Goal: Complete application form: Complete application form

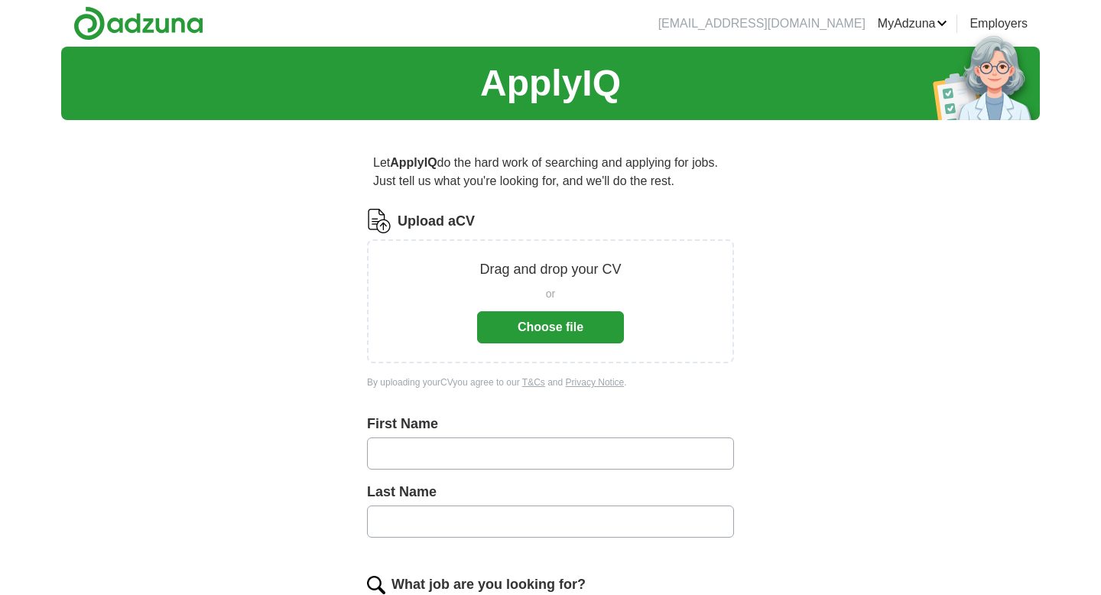
click at [556, 327] on button "Choose file" at bounding box center [550, 327] width 147 height 32
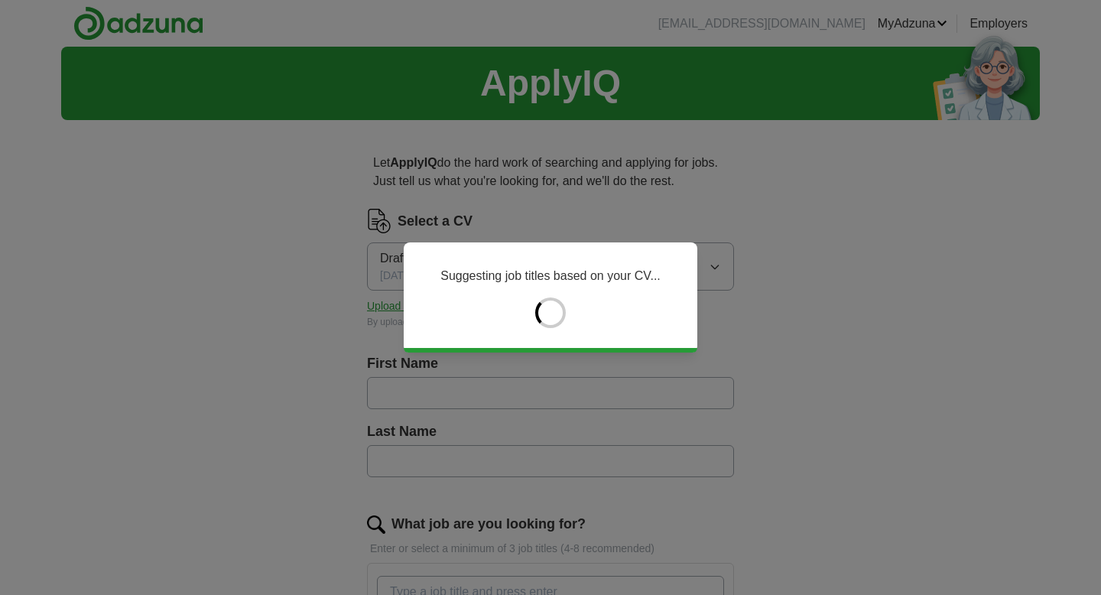
type input "******"
type input "********"
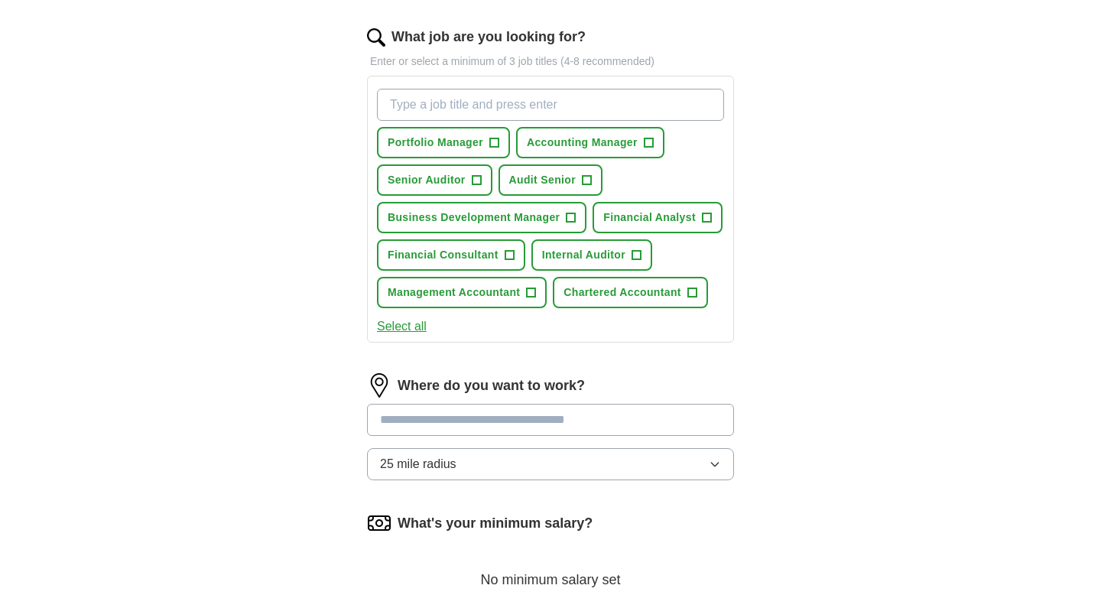
scroll to position [488, 0]
click at [415, 329] on button "Select all" at bounding box center [402, 326] width 50 height 18
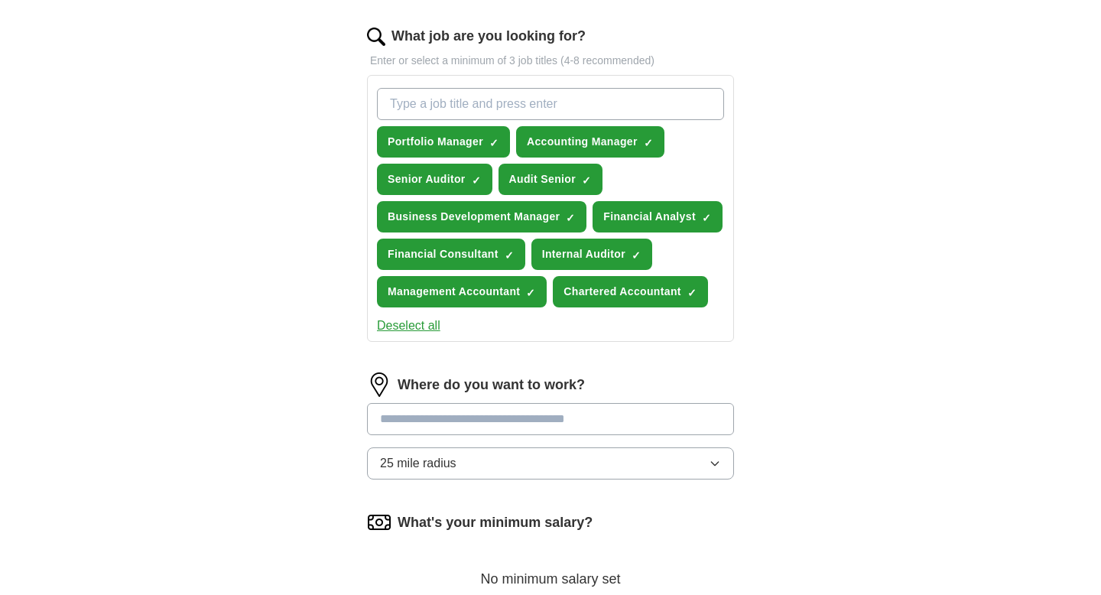
click at [420, 327] on button "Deselect all" at bounding box center [408, 326] width 63 height 18
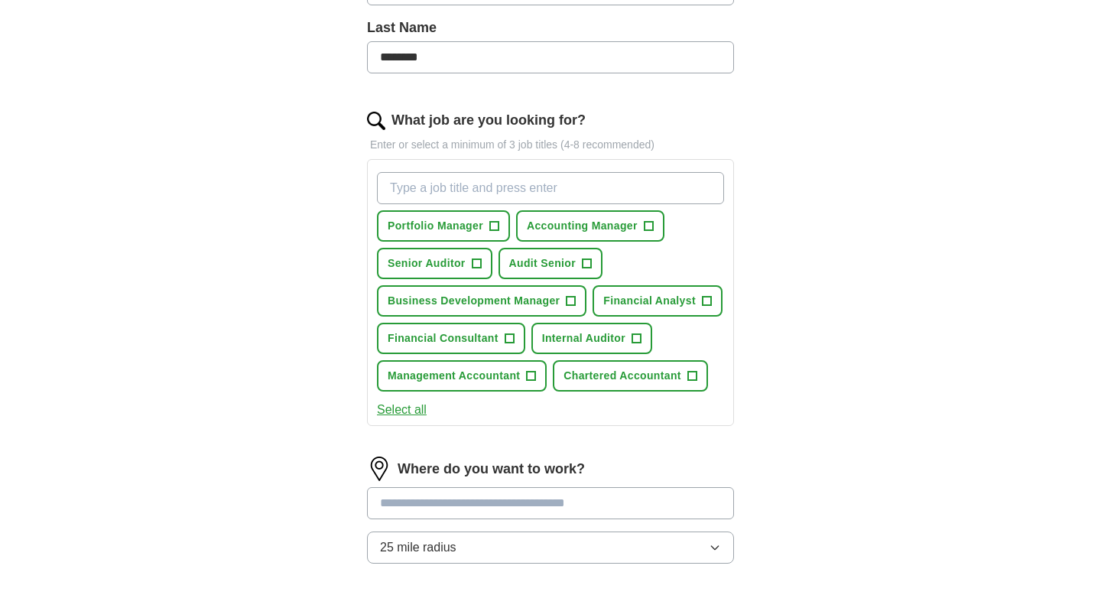
scroll to position [398, 0]
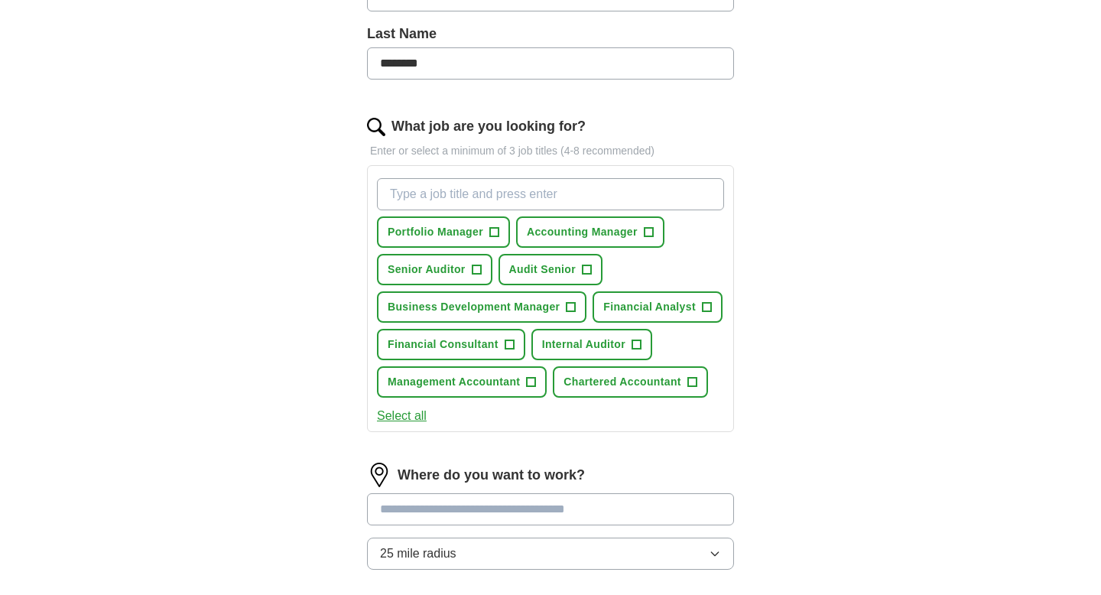
click at [414, 191] on input "What job are you looking for?" at bounding box center [550, 194] width 347 height 32
paste input "Attention to detail and accuracy of work"
type input "Attention to detail and accuracy of work"
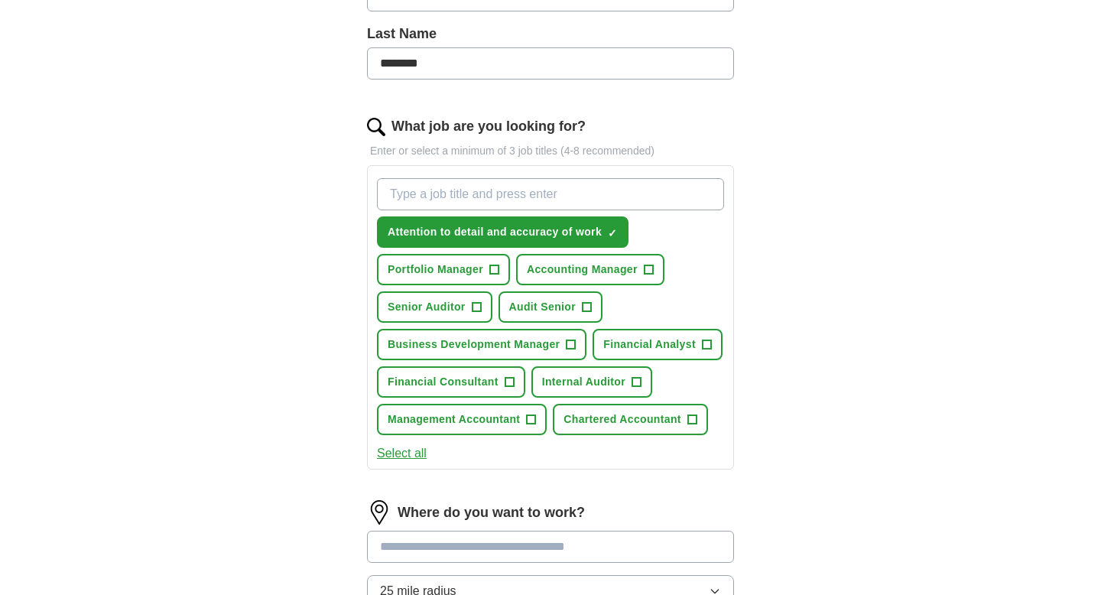
click at [729, 290] on div "Attention to detail and accuracy of work ✓ × Portfolio Manager + Accounting Man…" at bounding box center [550, 317] width 367 height 304
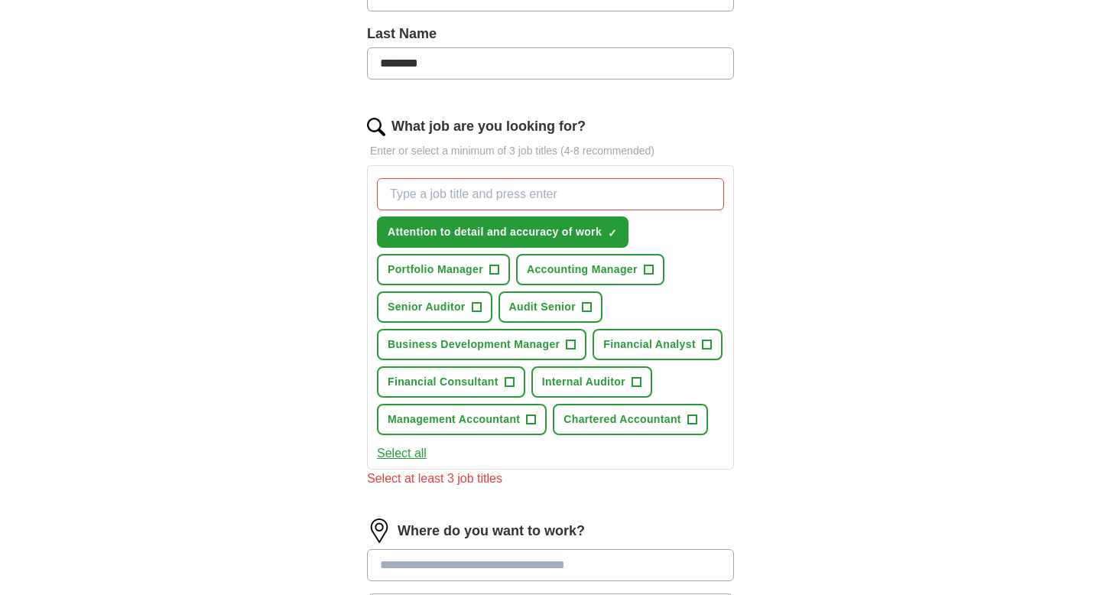
click at [470, 193] on input "What job are you looking for?" at bounding box center [550, 194] width 347 height 32
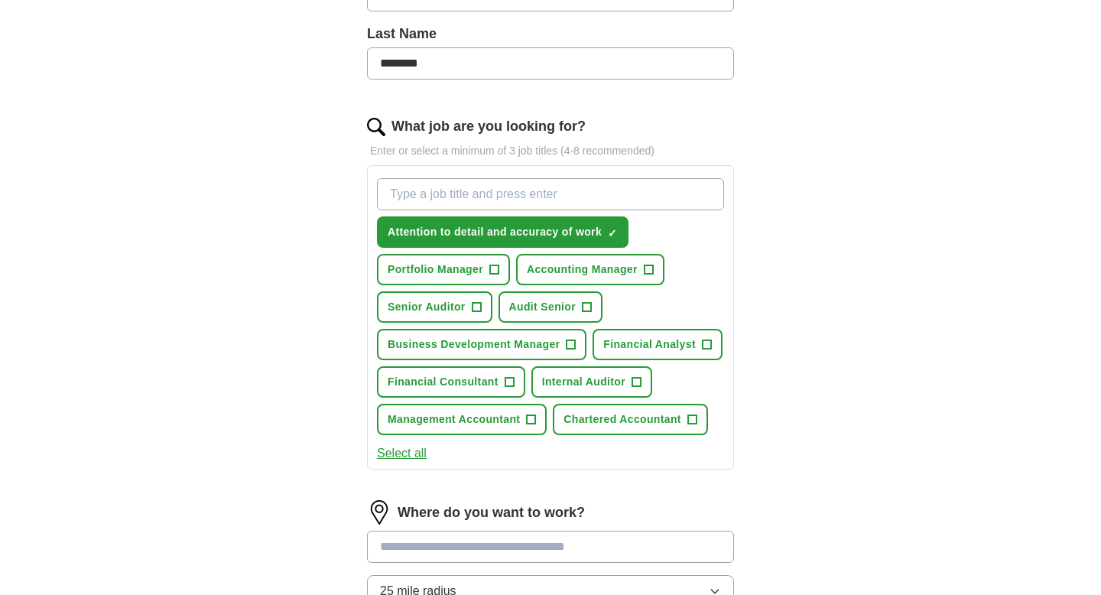
paste input "Ability to manage workload effectively and work on own initiative"
type input "Ability to manage workload effectively and work on own initiative"
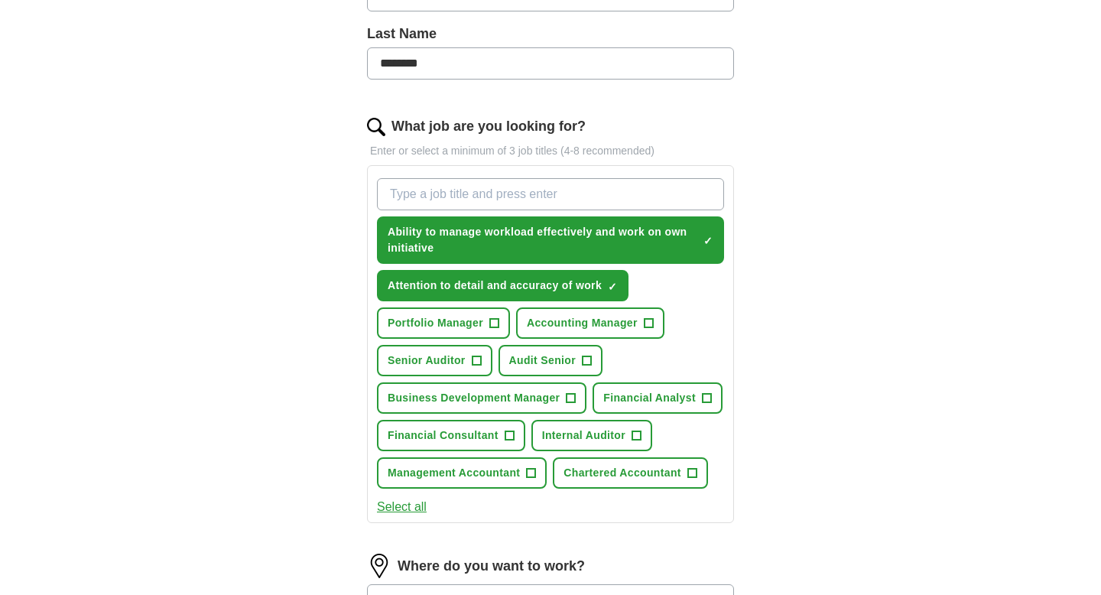
click at [414, 510] on button "Select all" at bounding box center [402, 507] width 50 height 18
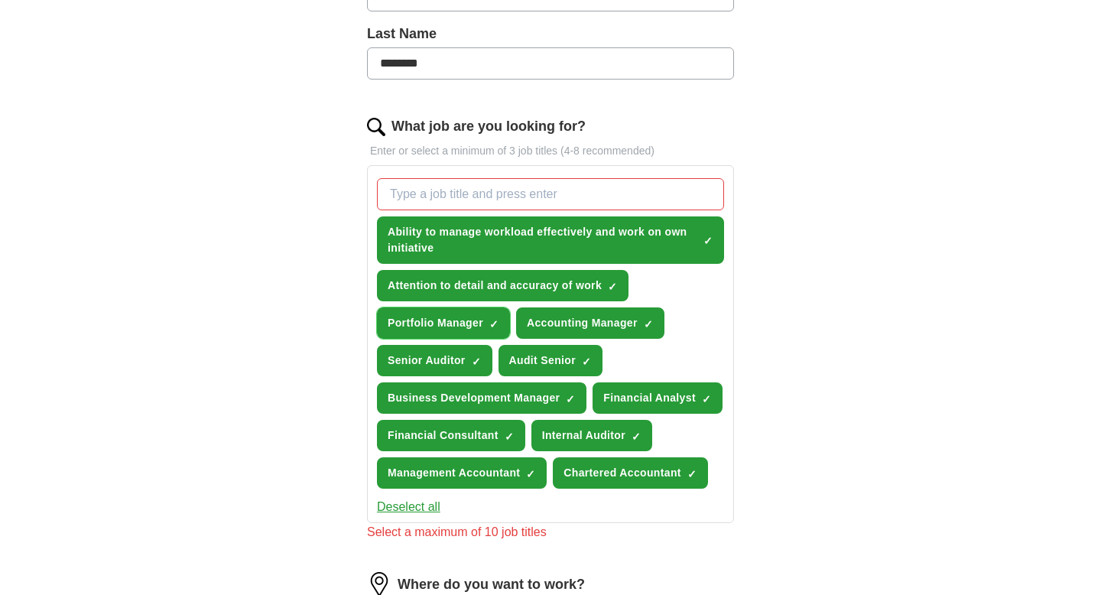
click at [0, 0] on span "×" at bounding box center [0, 0] width 0 height 0
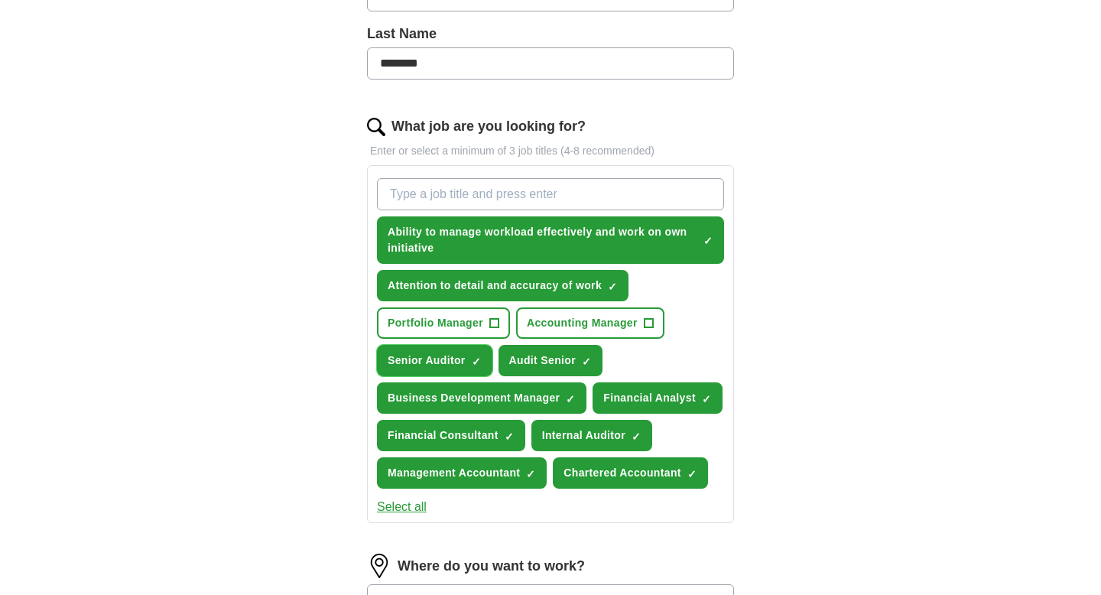
click at [0, 0] on span "×" at bounding box center [0, 0] width 0 height 0
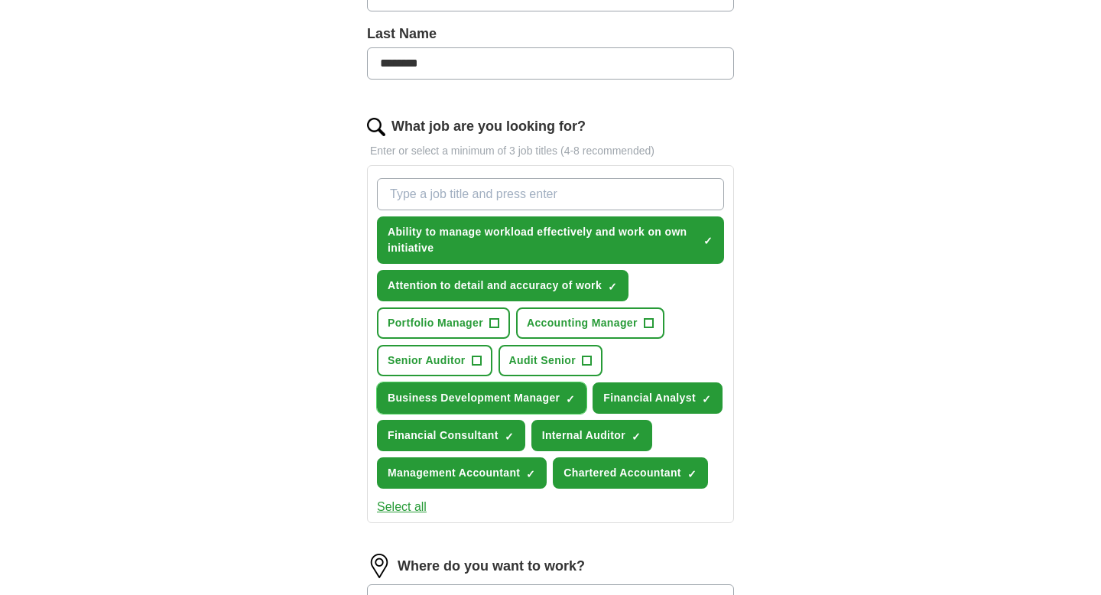
click at [0, 0] on span "×" at bounding box center [0, 0] width 0 height 0
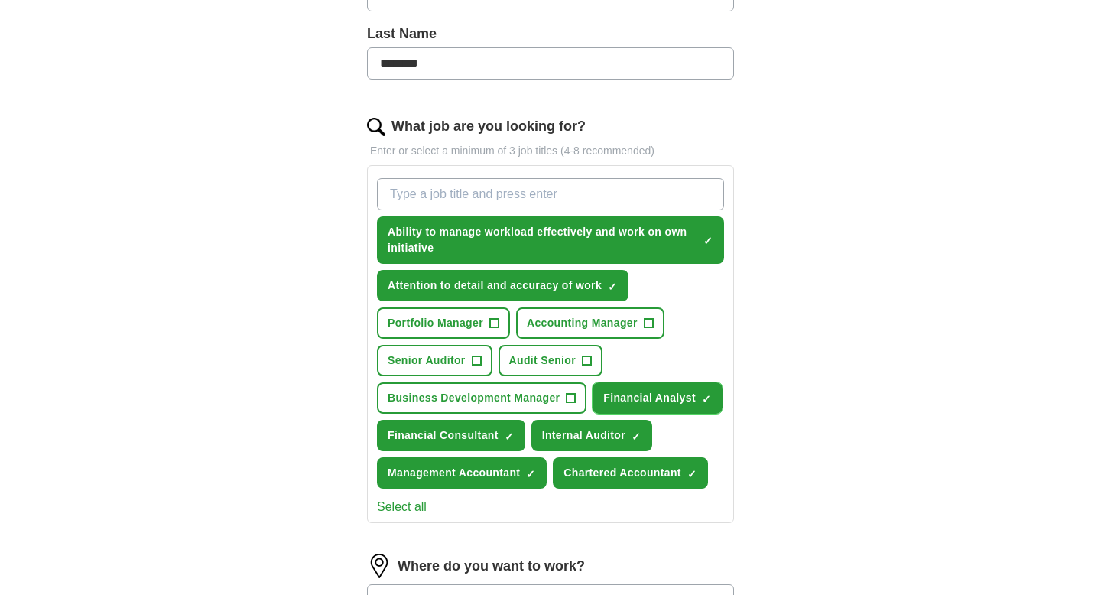
click at [0, 0] on span "×" at bounding box center [0, 0] width 0 height 0
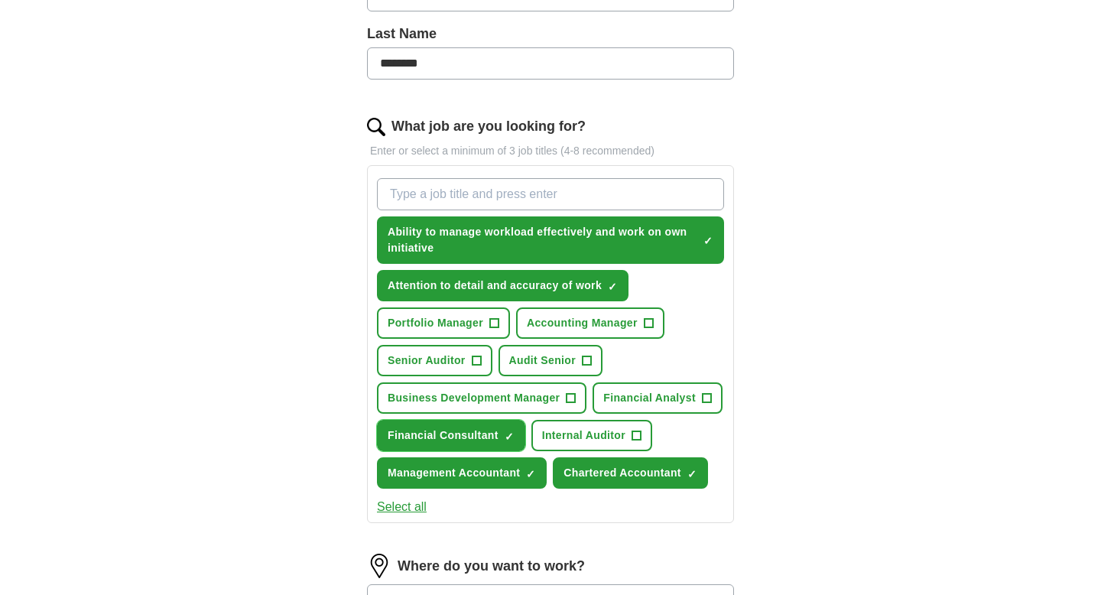
click at [0, 0] on span "×" at bounding box center [0, 0] width 0 height 0
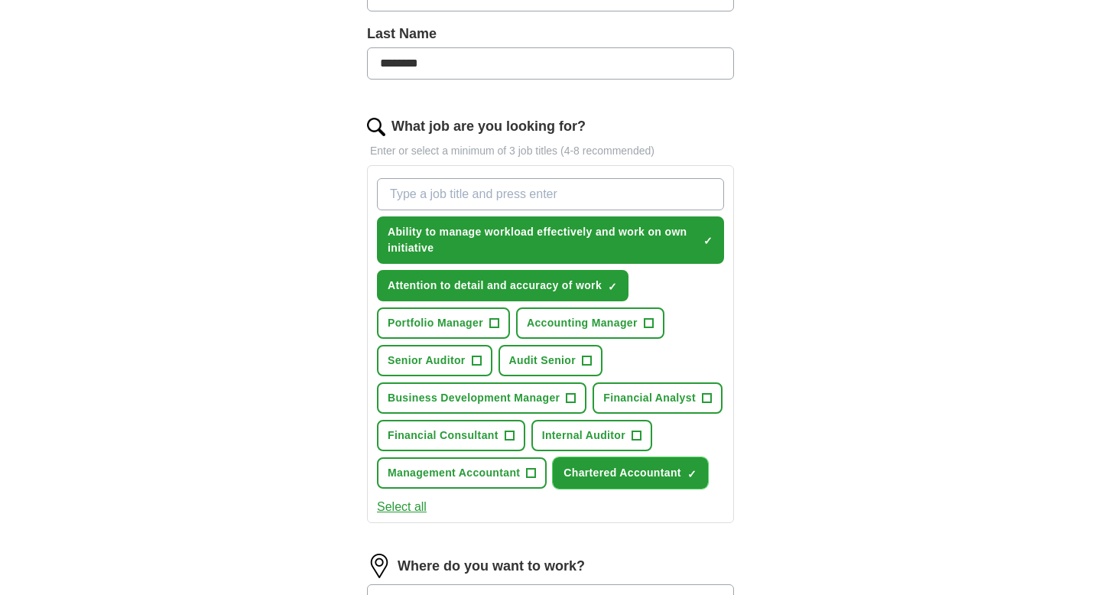
click at [687, 472] on button "Chartered Accountant ✓ ×" at bounding box center [630, 472] width 155 height 31
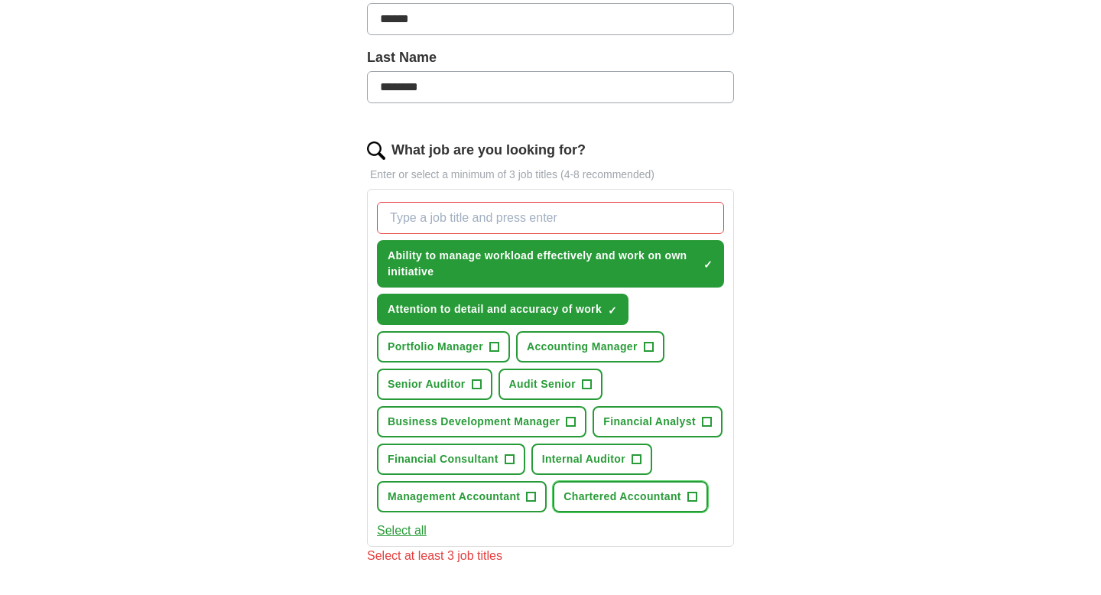
scroll to position [373, 0]
click at [418, 214] on input "What job are you looking for?" at bounding box center [550, 219] width 347 height 32
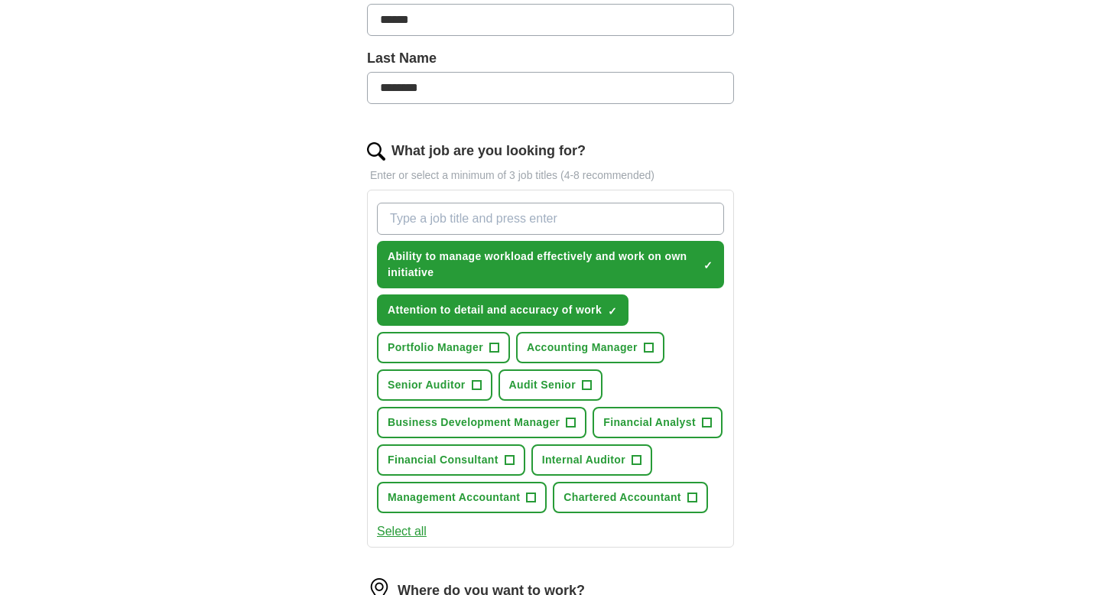
paste input "International Accounting Standards (IAS/IFRS)"
click at [388, 220] on input "International Accounting Standards (IAS/IFRS)" at bounding box center [550, 219] width 347 height 32
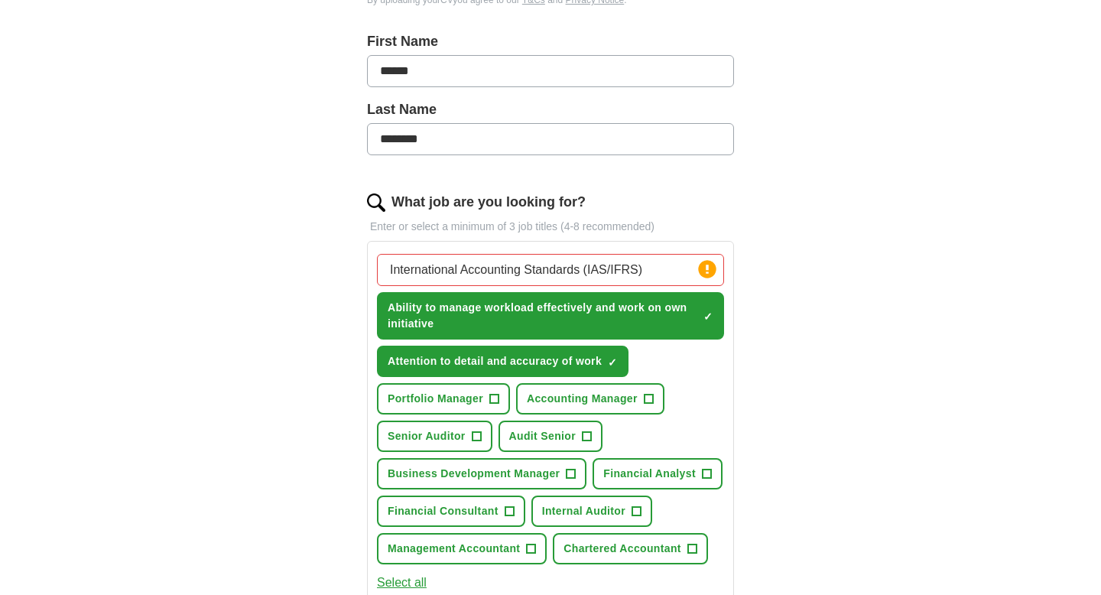
scroll to position [362, 0]
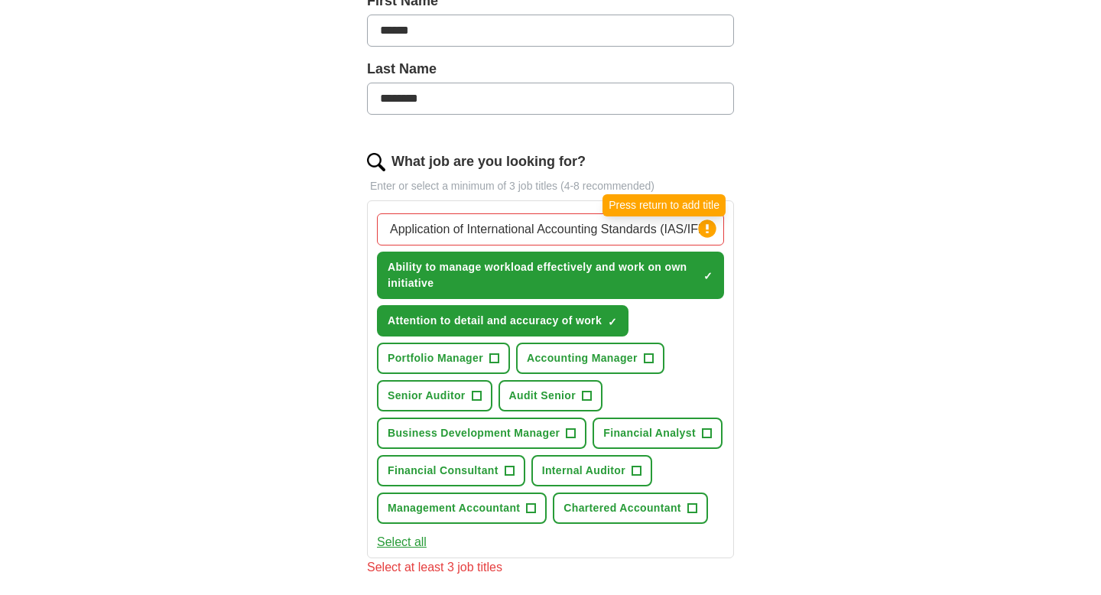
type input "Application of International Accounting Standards (IAS/IFRS)"
click at [706, 228] on icon at bounding box center [707, 228] width 3 height 9
click at [660, 227] on input "Application of International Accounting Standards (IAS/IFRS)" at bounding box center [550, 229] width 347 height 32
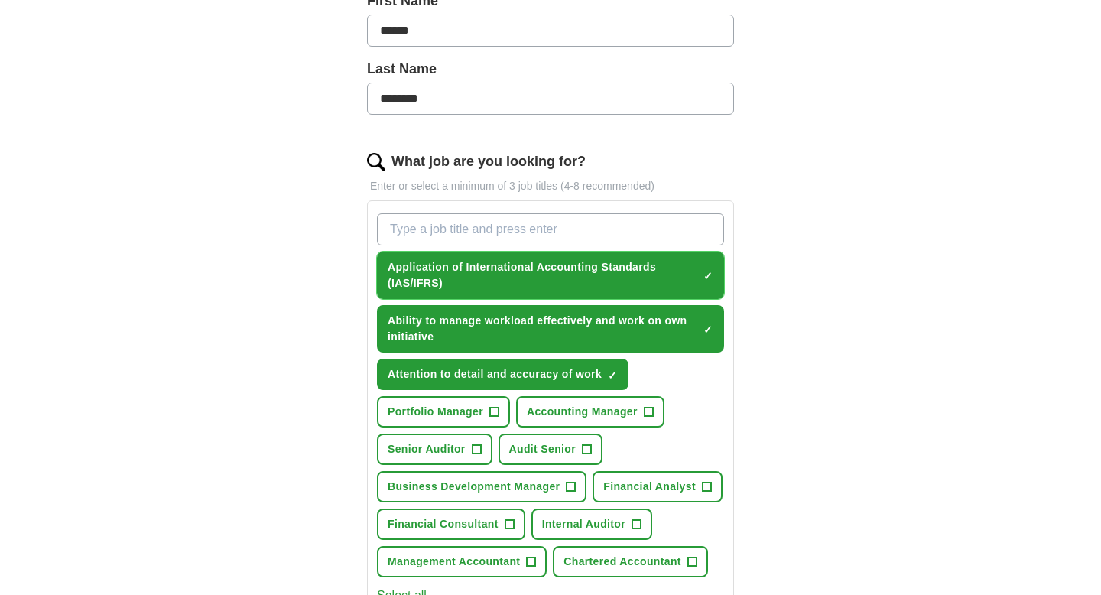
click at [0, 0] on span "×" at bounding box center [0, 0] width 0 height 0
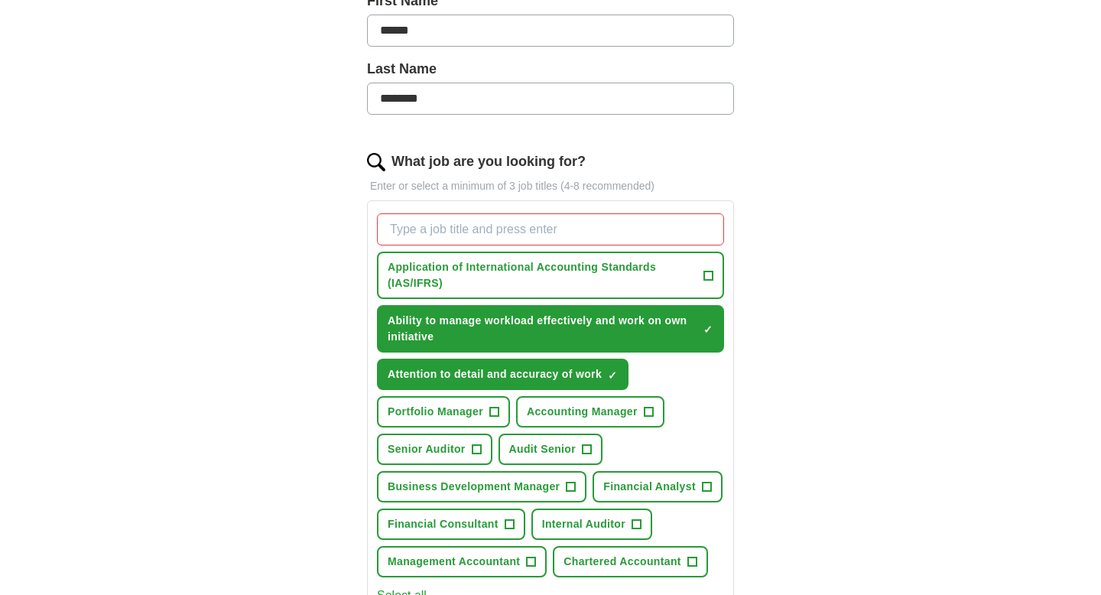
click at [603, 224] on input "What job are you looking for?" at bounding box center [550, 229] width 347 height 32
paste input "International Accounting Standards (IAS/IFRS)"
click at [639, 231] on input "International Accounting Standards (IAS/IFRS)" at bounding box center [550, 229] width 347 height 32
click at [608, 228] on input "International Accounting Standards (IAS/IFRSs)" at bounding box center [550, 229] width 347 height 32
click at [665, 232] on input "International Accounting Standards (IASs/IFRSs)" at bounding box center [550, 229] width 347 height 32
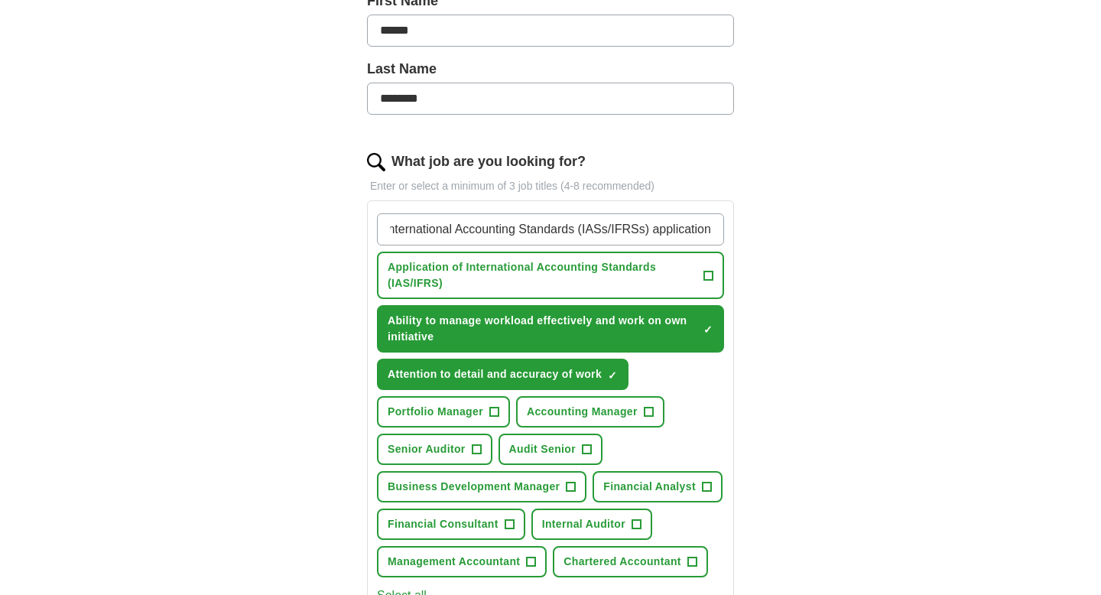
type input "International Accounting Standards (IASs/IFRSs) application"
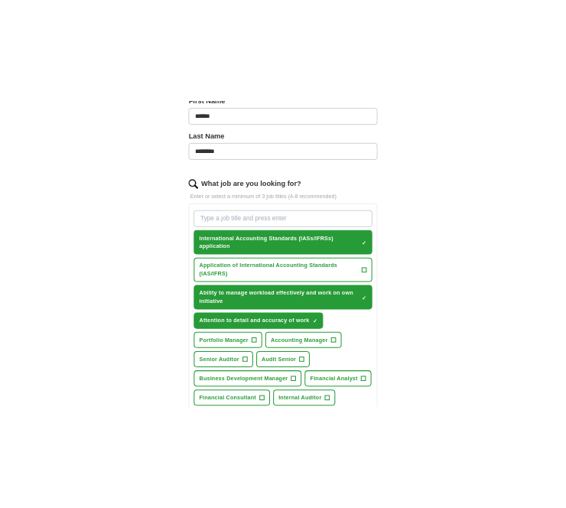
scroll to position [0, 0]
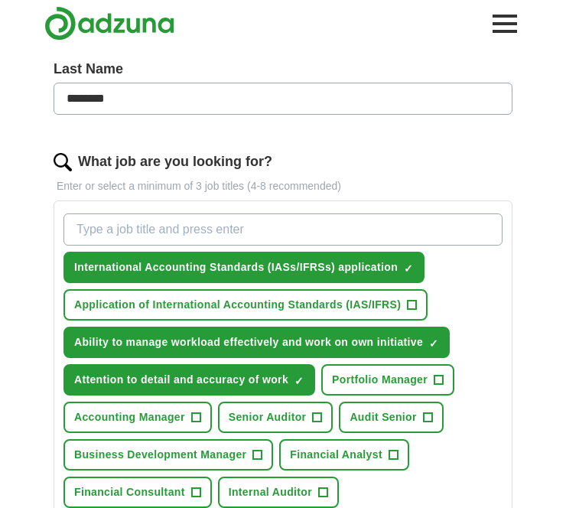
click at [161, 224] on input "What job are you looking for?" at bounding box center [282, 229] width 439 height 32
paste input "Advanced Financial Analysis and Reporting"
type input "Advanced Financial Analysis and Reporting"
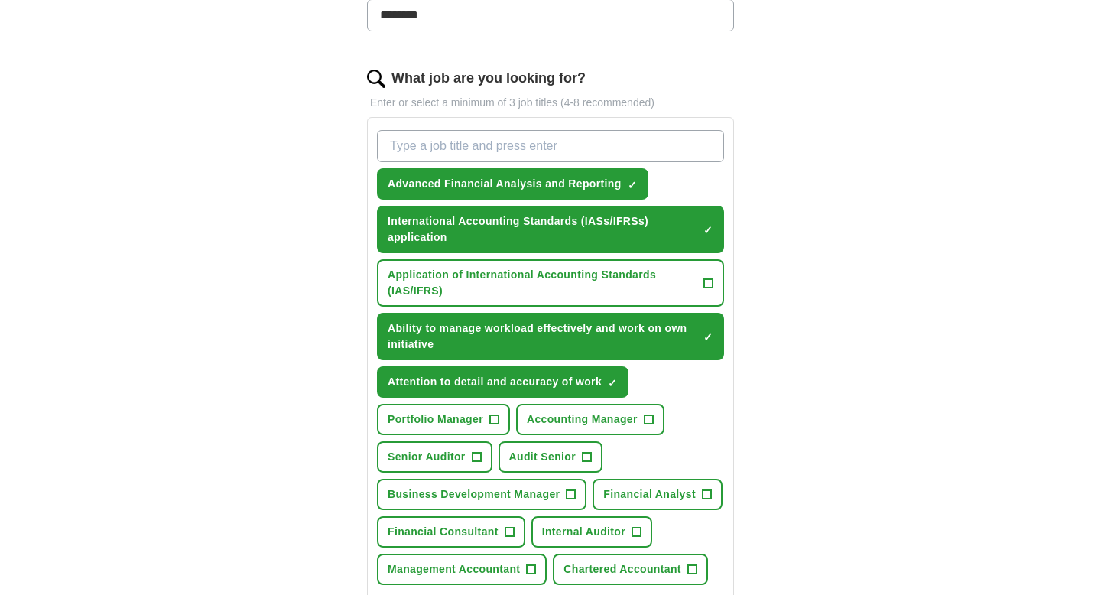
scroll to position [421, 0]
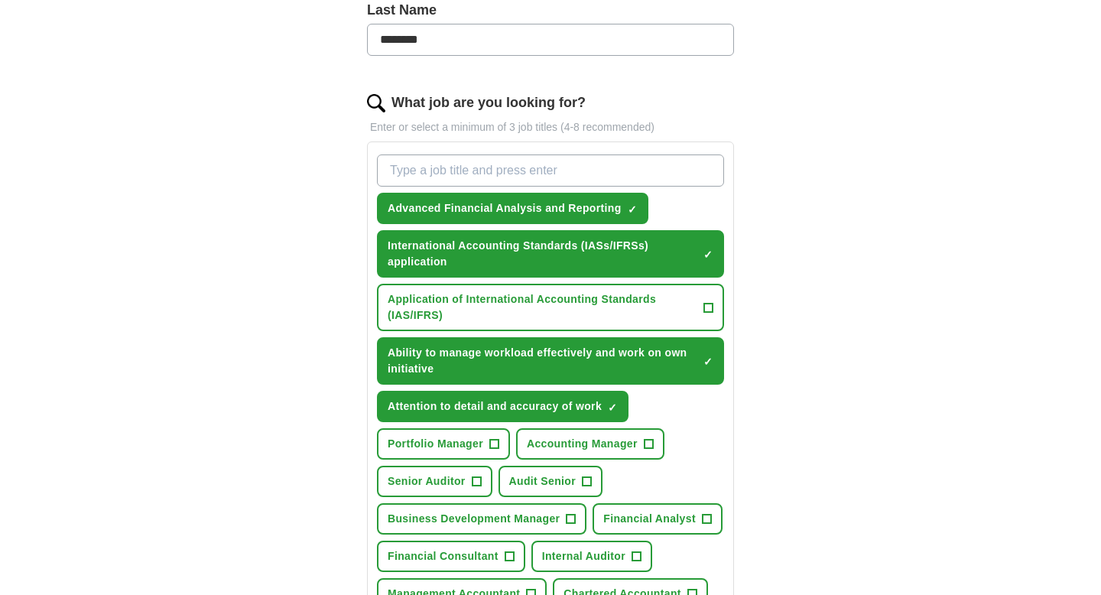
click at [429, 167] on input "What job are you looking for?" at bounding box center [550, 170] width 347 height 32
paste input "Software: Excel Analytics, Sage 50 Cloud, Xero, QuickBooks, Microsoft Office Su…"
drag, startPoint x: 629, startPoint y: 171, endPoint x: 717, endPoint y: 171, distance: 87.9
click at [717, 171] on input "Software: Excel Analytics, Sage 50 Cloud, Xero, QuickBooks, Microsoft Office Su…" at bounding box center [550, 170] width 347 height 32
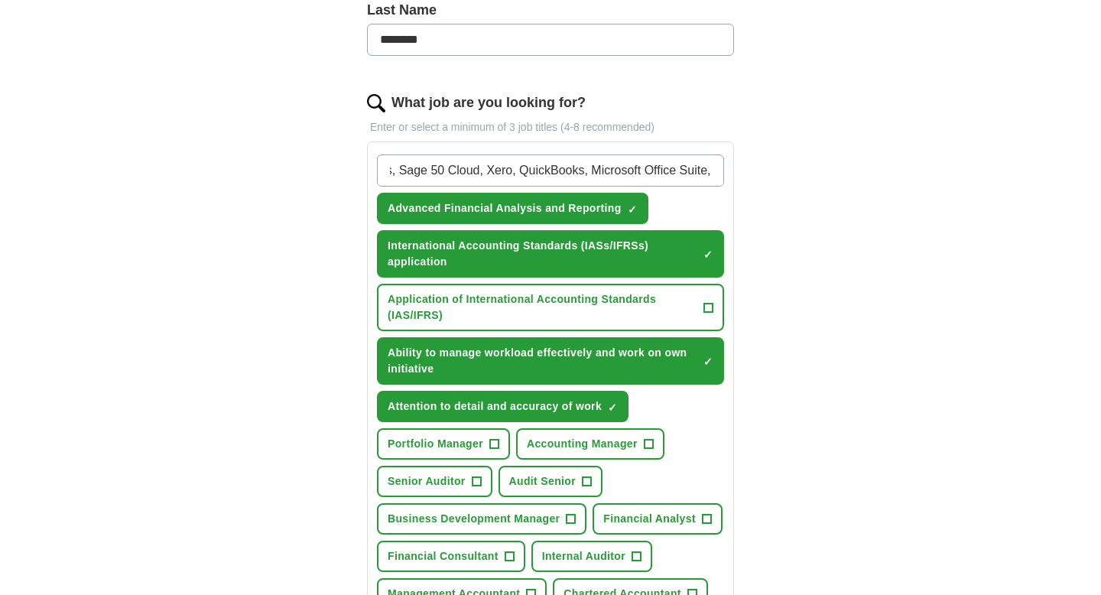
type input "Software: Excel Analytics, Sage 50 Cloud, Xero, QuickBooks, Microsoft Office Su…"
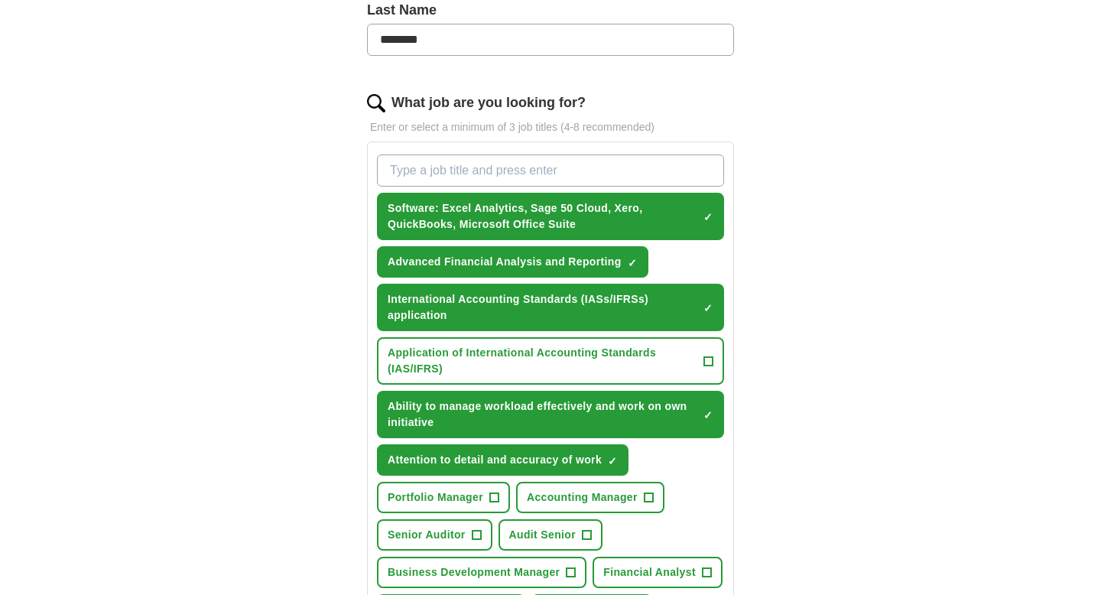
click at [442, 175] on input "What job are you looking for?" at bounding box center [550, 170] width 347 height 32
click at [468, 171] on input "Preparation of consolidated financial statement" at bounding box center [550, 170] width 347 height 32
click at [716, 172] on input "Preparation of year-end group consolidated financial statement" at bounding box center [550, 170] width 347 height 32
type input "Preparation of year-end group consolidated financial statements"
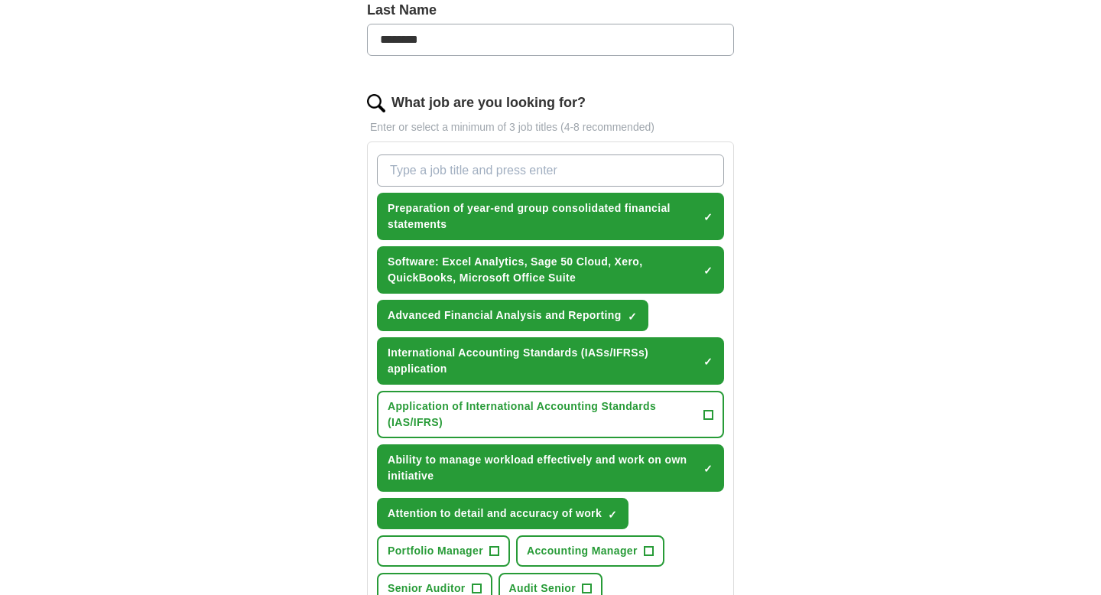
scroll to position [0, 0]
click at [445, 171] on input "What job are you looking for?" at bounding box center [550, 170] width 347 height 32
paste input "Good time management and prioritisatio"
type input "Good time management and prioritisation"
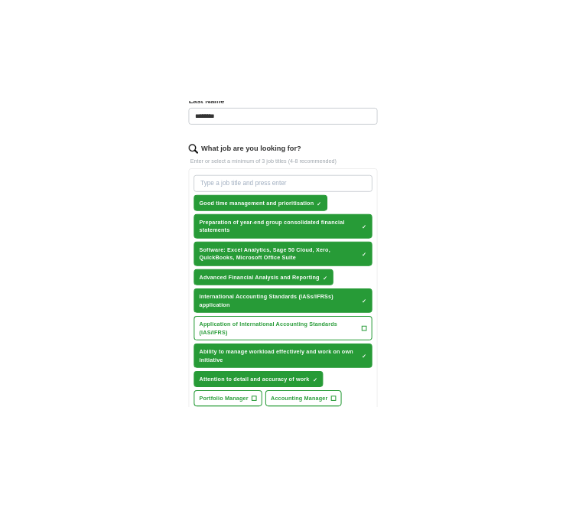
scroll to position [416, 0]
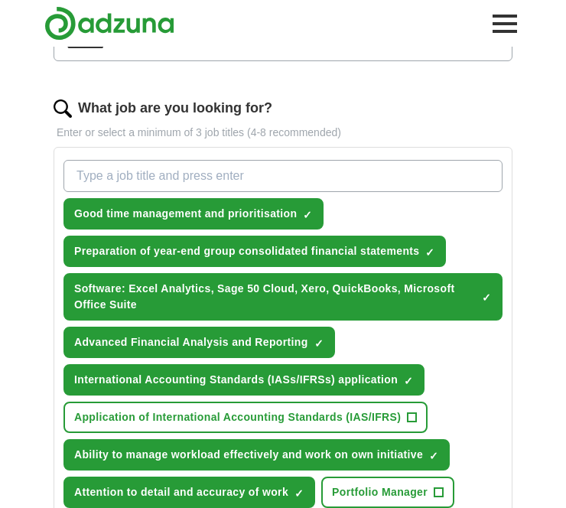
click at [291, 177] on input "What job are you looking for?" at bounding box center [282, 176] width 439 height 32
click at [151, 172] on input "Journal entrying" at bounding box center [282, 176] width 439 height 32
click at [140, 177] on input "Journal entrying" at bounding box center [282, 176] width 439 height 32
click at [141, 176] on input "Journal entrying" at bounding box center [282, 176] width 439 height 32
click at [168, 177] on input "Journal entrying" at bounding box center [282, 176] width 439 height 32
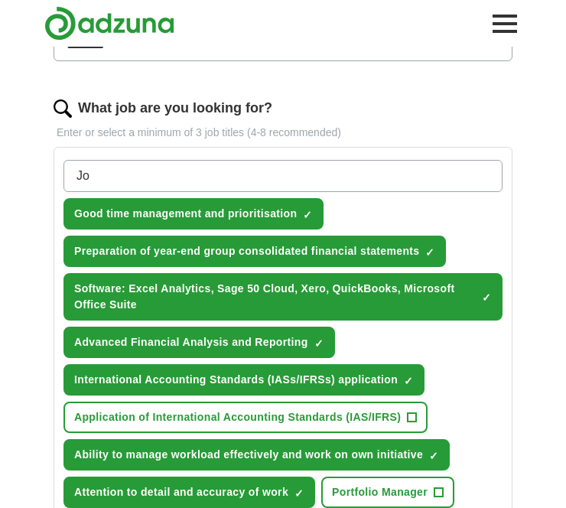
type input "J"
click at [116, 178] on input "Double entry" at bounding box center [282, 176] width 439 height 32
click at [161, 176] on input "Journal entry" at bounding box center [282, 176] width 439 height 32
type input "Journal entry and reconciliation"
click at [76, 176] on input "Journal entry and reconciliation" at bounding box center [282, 176] width 439 height 32
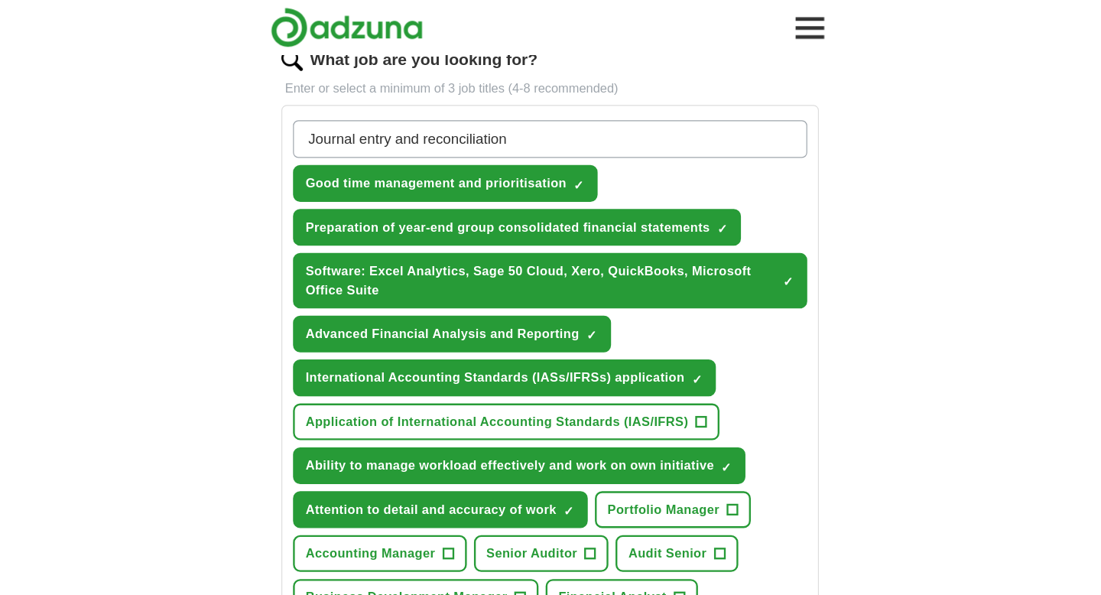
scroll to position [462, 0]
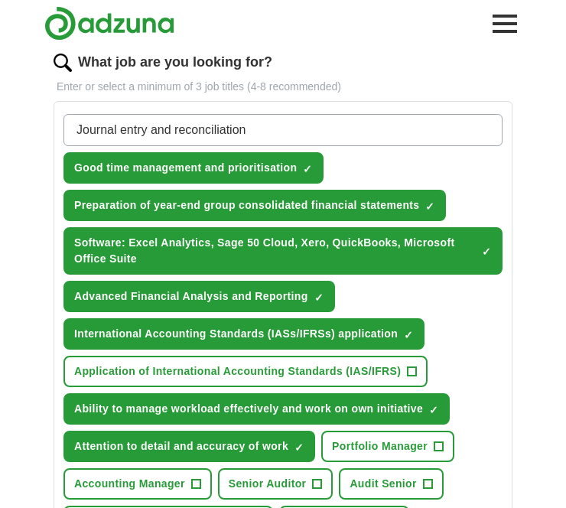
click at [253, 133] on input "Journal entry and reconciliation" at bounding box center [282, 130] width 439 height 32
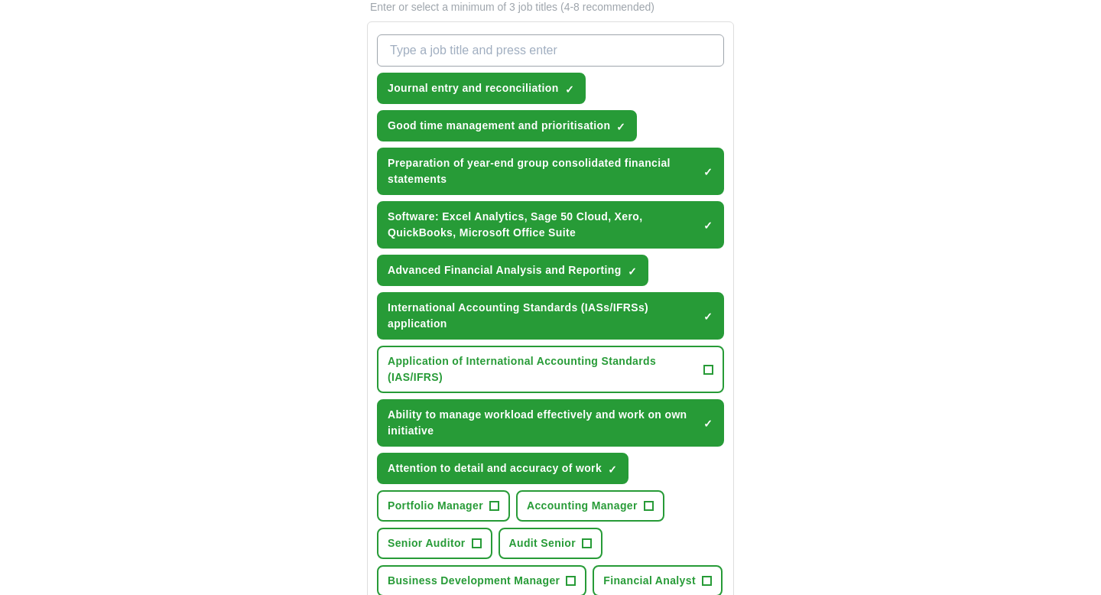
scroll to position [554, 0]
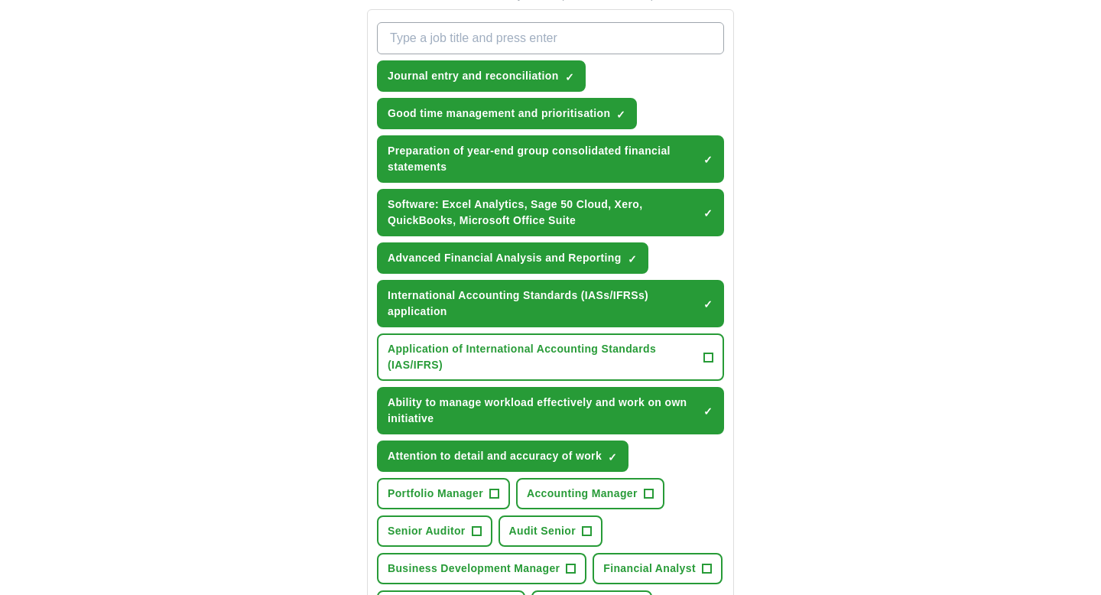
click at [477, 35] on input "What job are you looking for?" at bounding box center [550, 38] width 347 height 32
paste input "preparation of consolidated monthly management accounts"
click at [535, 39] on input "preparation of consolidated monthly management accounts" at bounding box center [550, 38] width 347 height 32
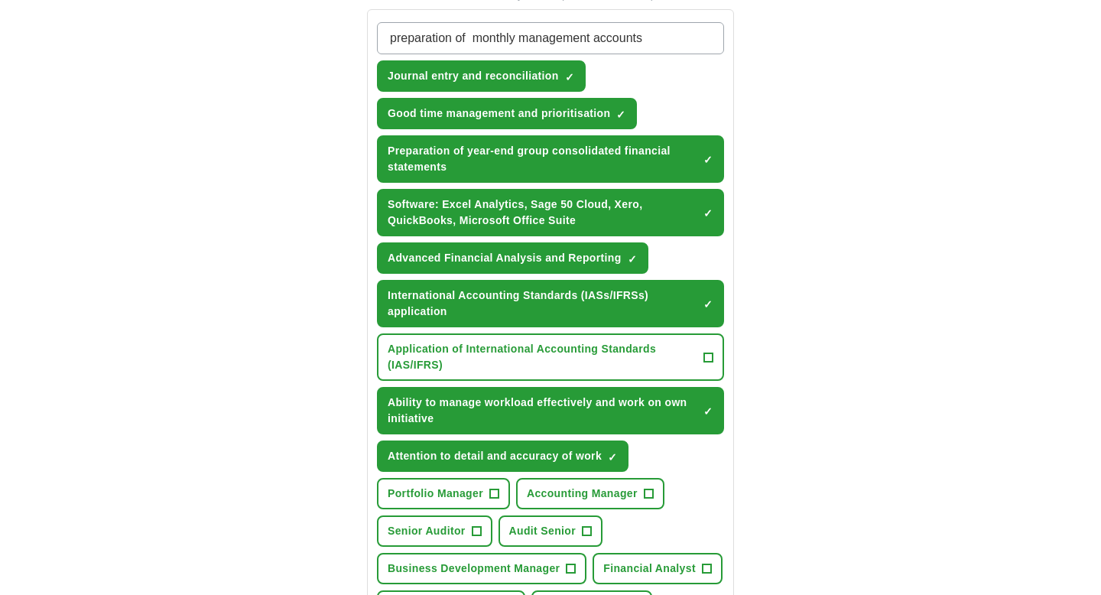
type input "preparation of monthly management accounts"
click at [676, 41] on input "preparation of monthly management accounts" at bounding box center [550, 38] width 347 height 32
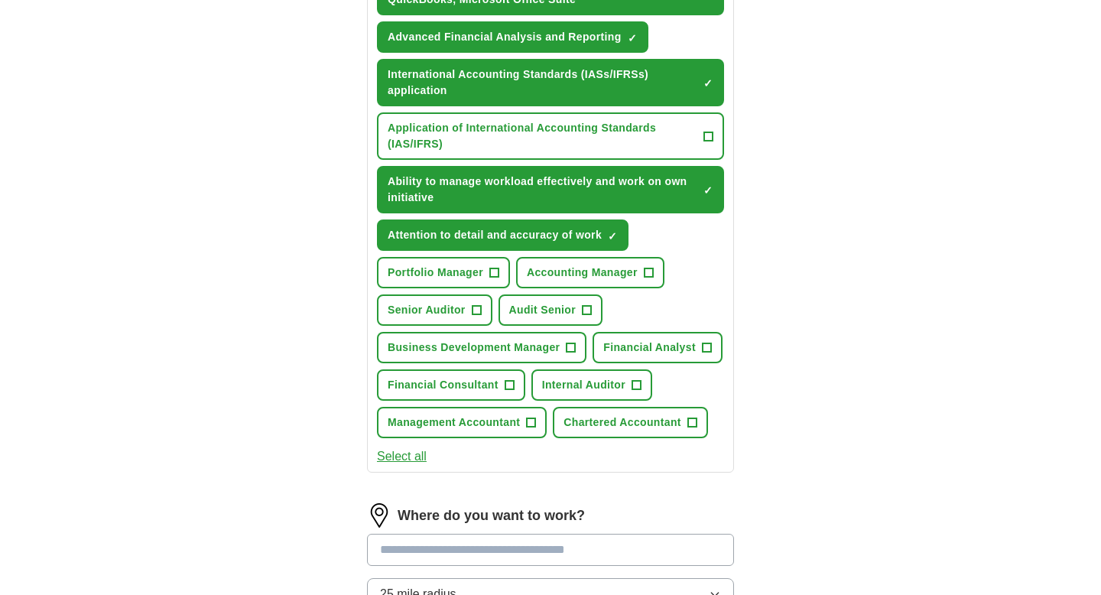
scroll to position [815, 0]
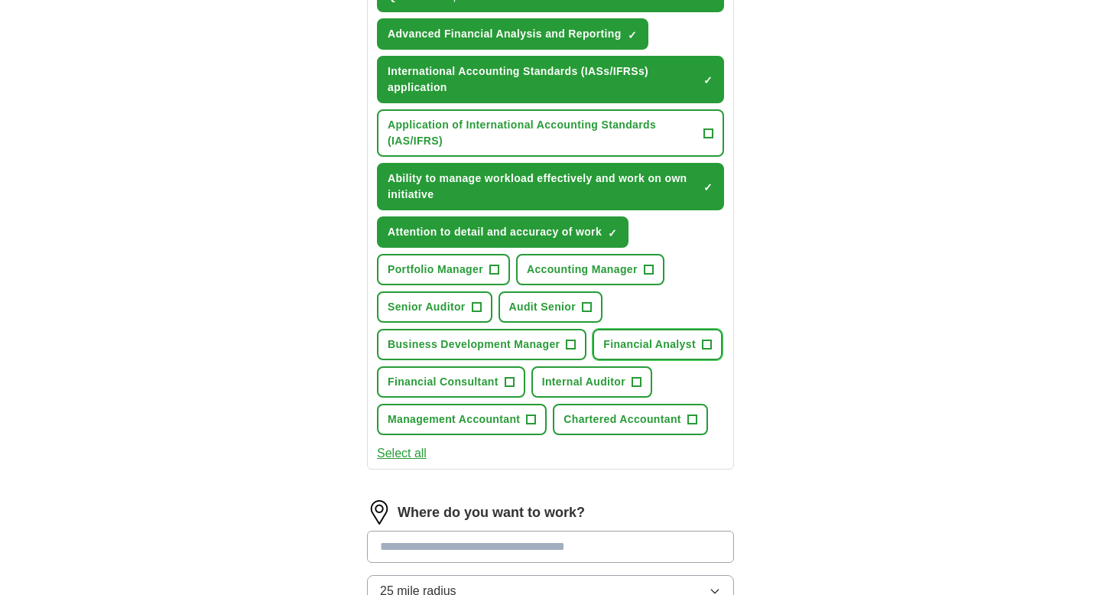
click at [707, 346] on span "+" at bounding box center [706, 345] width 9 height 12
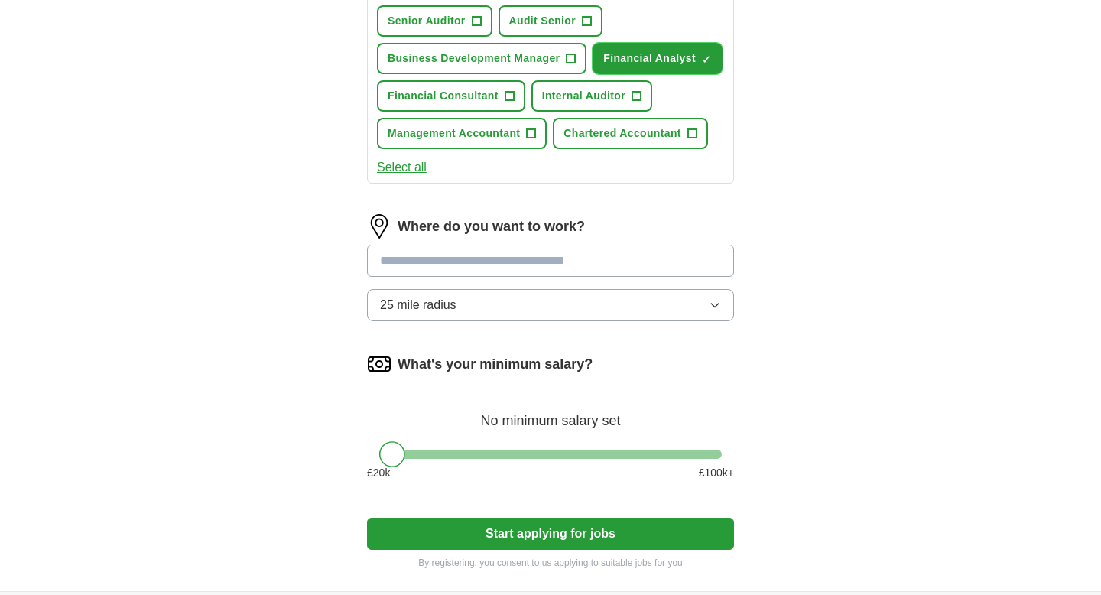
scroll to position [1103, 0]
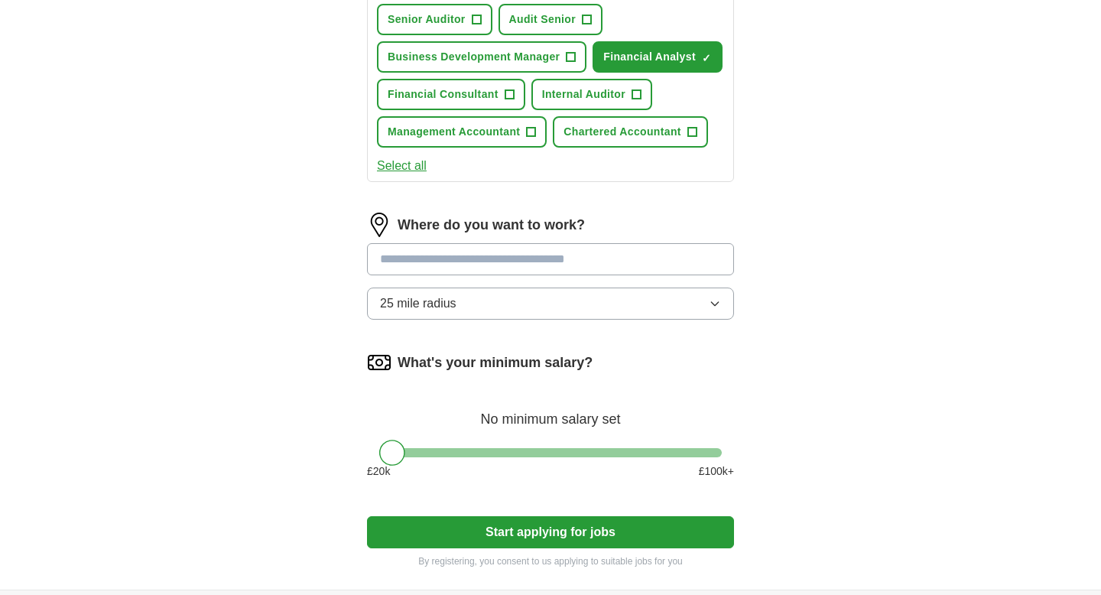
click at [428, 255] on input at bounding box center [550, 259] width 367 height 32
type input "******"
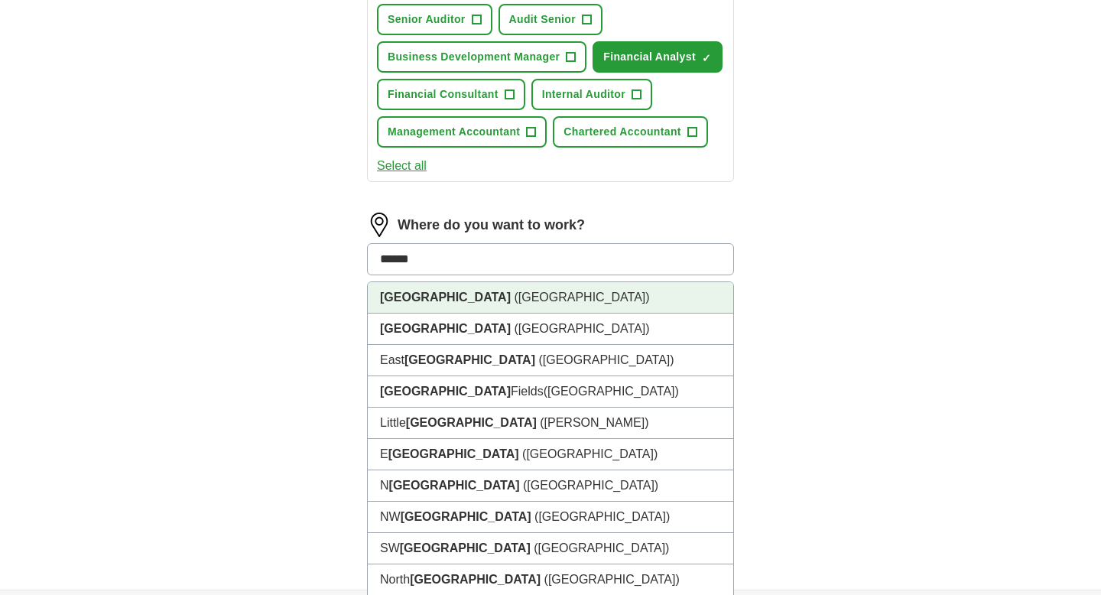
click at [393, 299] on strong "[GEOGRAPHIC_DATA]" at bounding box center [445, 297] width 131 height 13
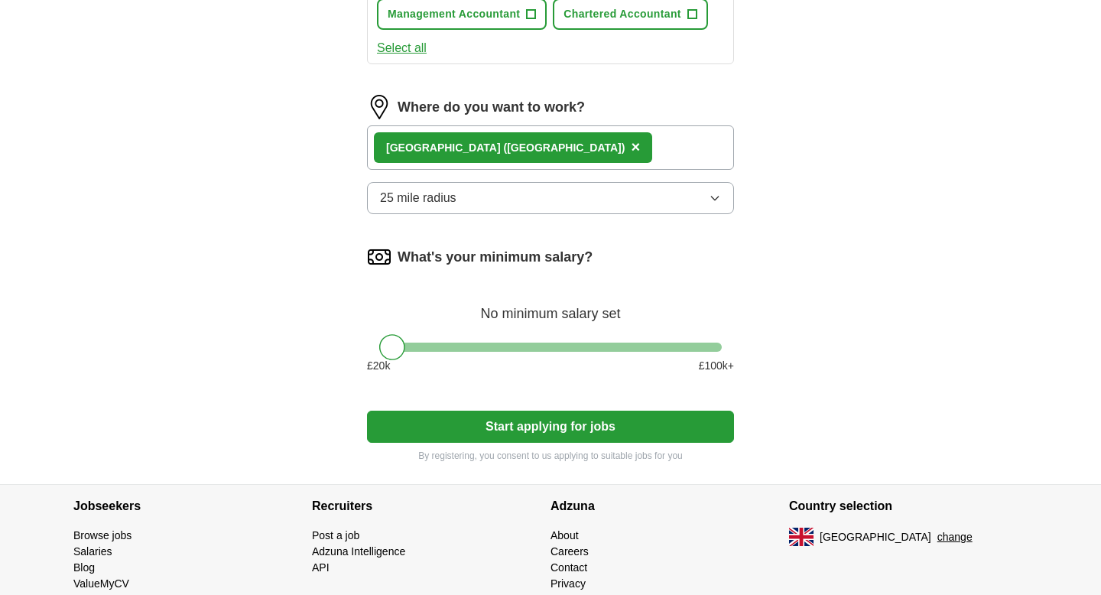
scroll to position [1239, 0]
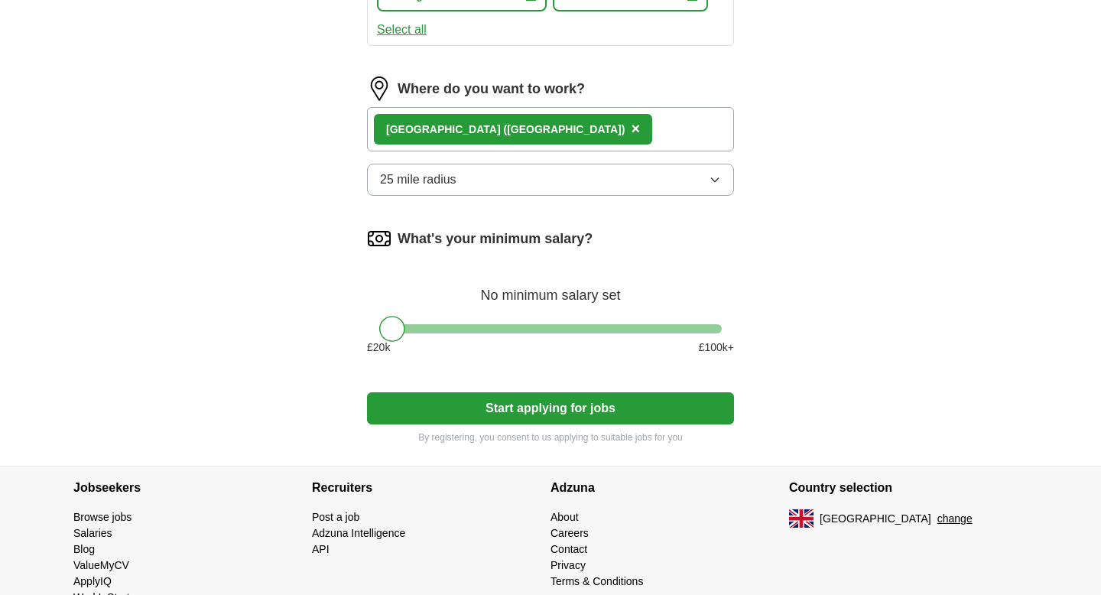
click at [689, 179] on button "25 mile radius" at bounding box center [550, 180] width 367 height 32
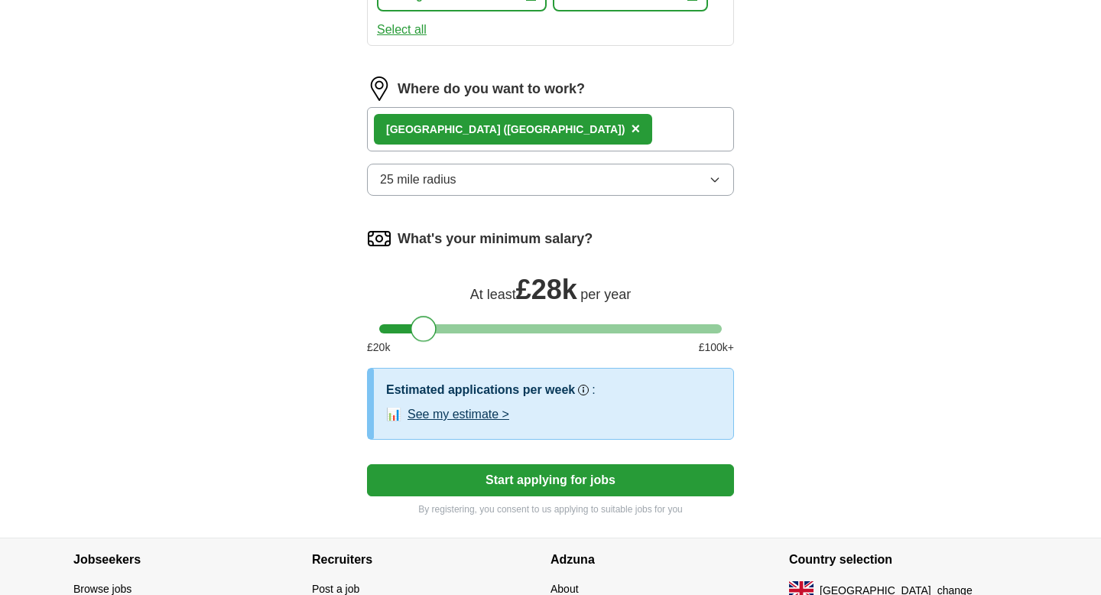
drag, startPoint x: 385, startPoint y: 326, endPoint x: 416, endPoint y: 327, distance: 30.6
click at [416, 327] on div at bounding box center [424, 329] width 26 height 26
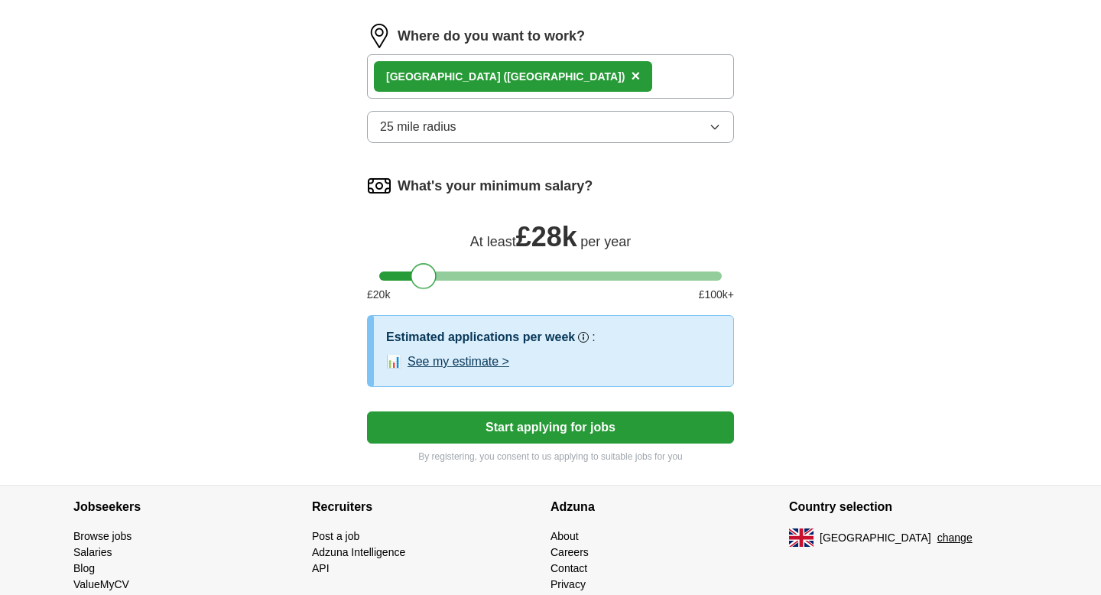
scroll to position [1300, 0]
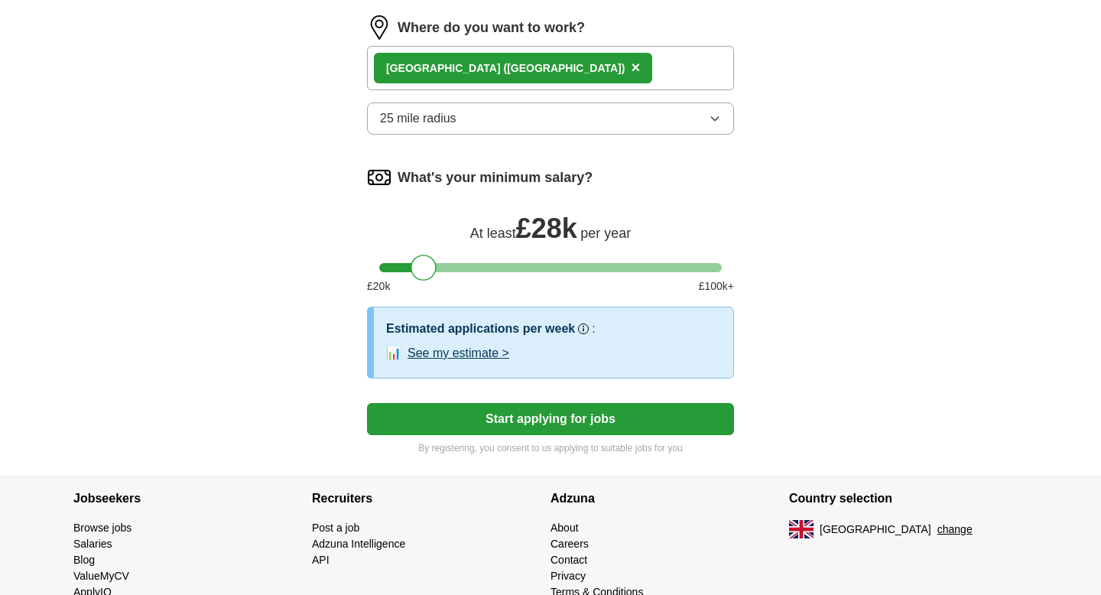
click at [483, 356] on button "See my estimate >" at bounding box center [459, 353] width 102 height 18
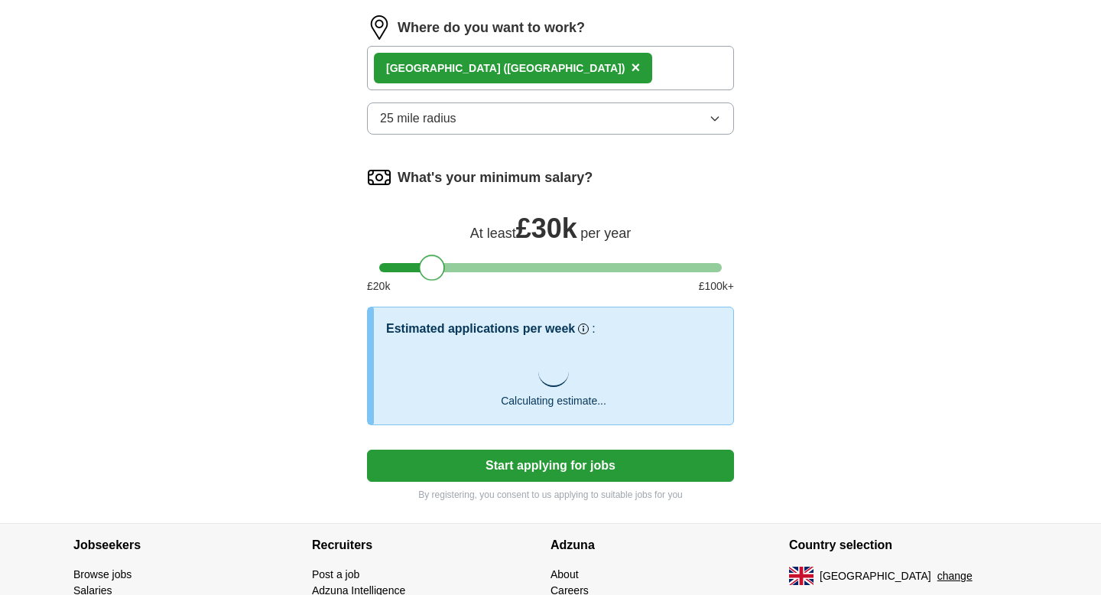
drag, startPoint x: 430, startPoint y: 268, endPoint x: 438, endPoint y: 269, distance: 8.5
click at [438, 269] on div at bounding box center [432, 268] width 26 height 26
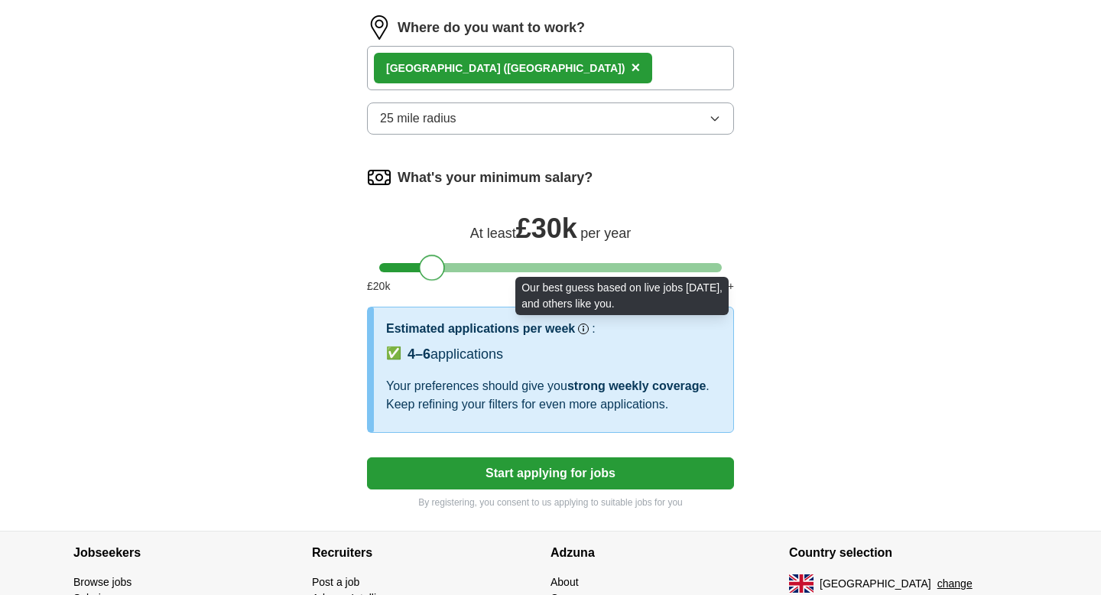
click at [587, 331] on circle at bounding box center [584, 329] width 8 height 8
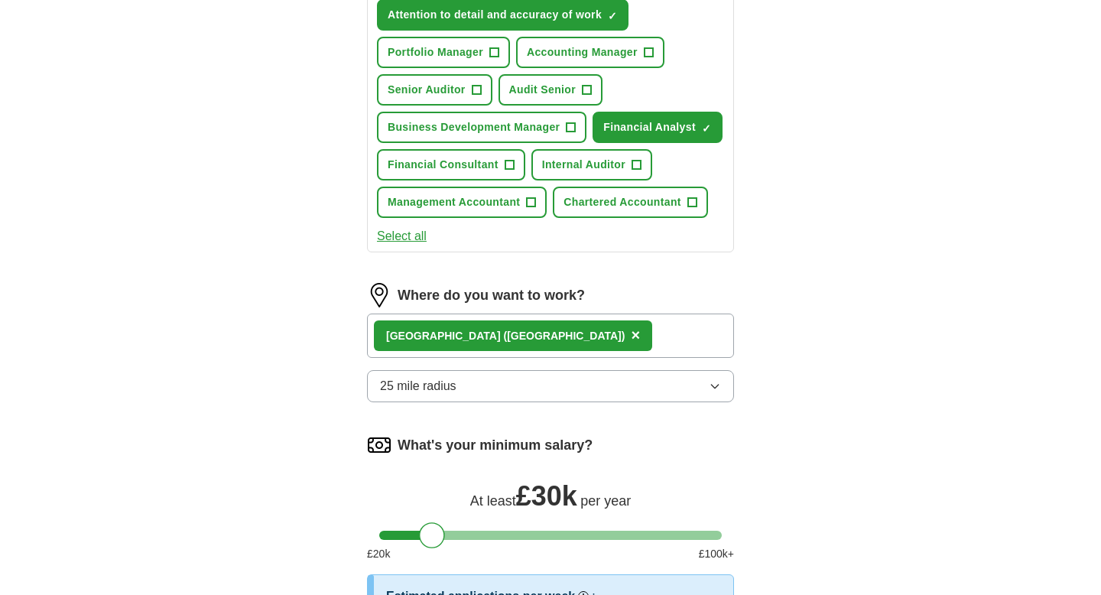
scroll to position [1014, 0]
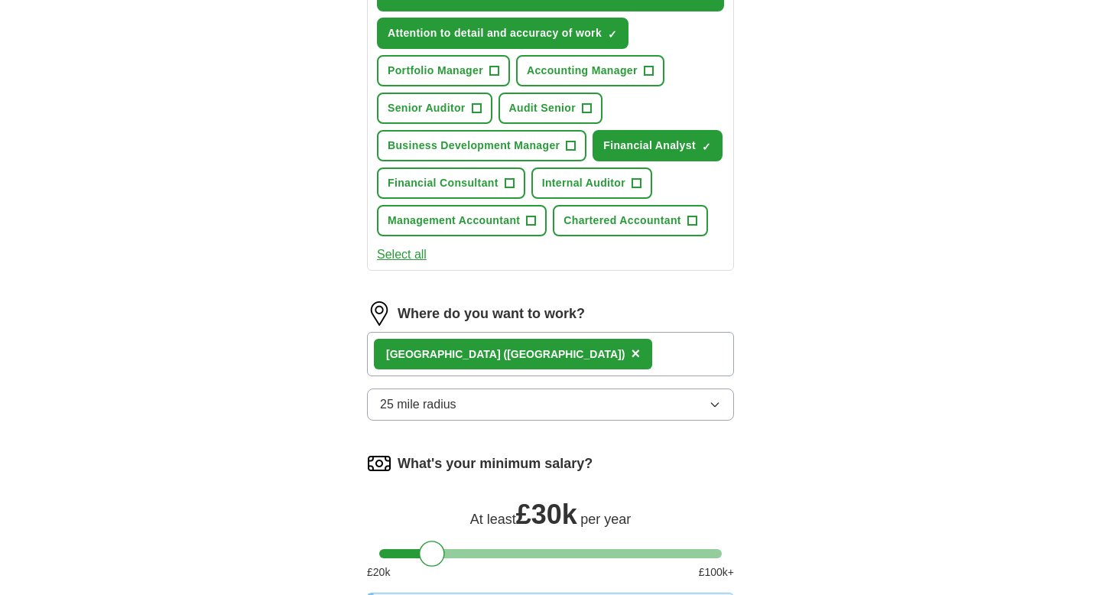
click at [563, 410] on button "25 mile radius" at bounding box center [550, 404] width 367 height 32
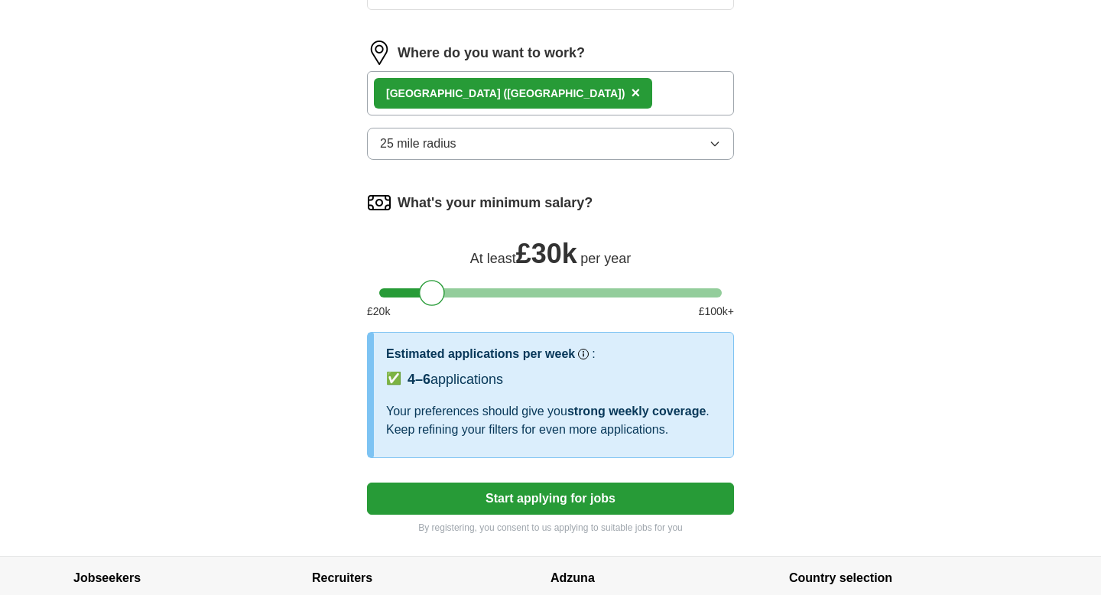
scroll to position [1274, 0]
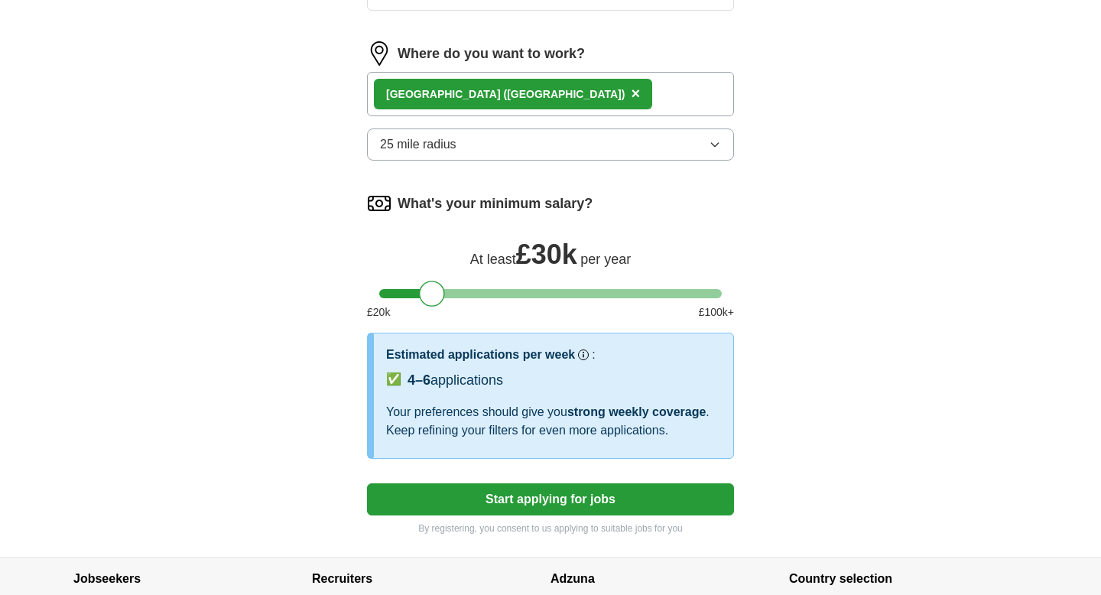
click at [596, 155] on button "25 mile radius" at bounding box center [550, 144] width 367 height 32
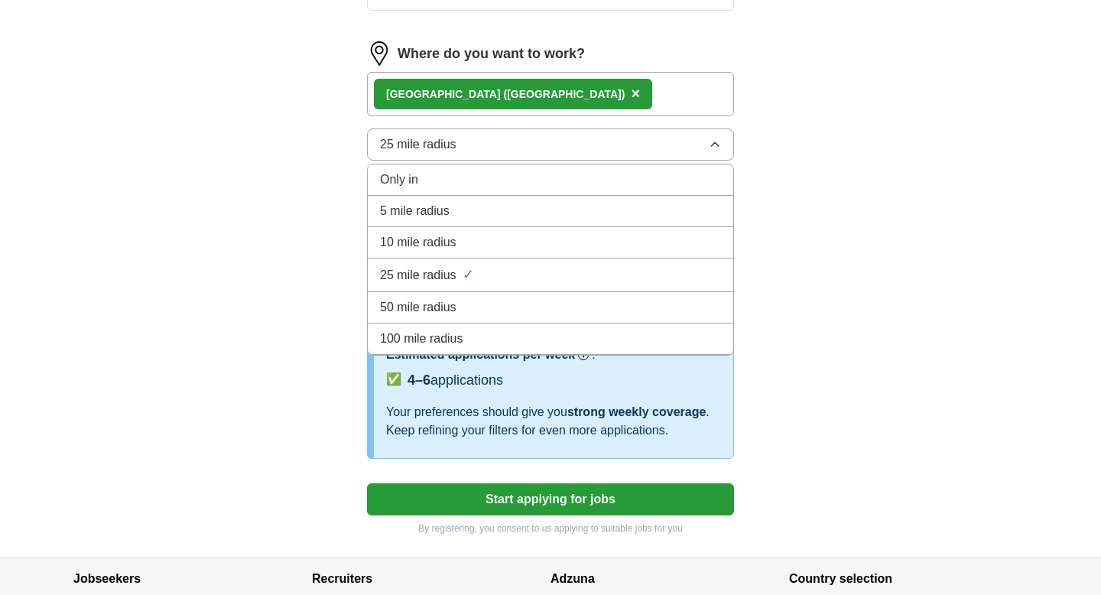
click at [439, 240] on span "10 mile radius" at bounding box center [418, 242] width 76 height 18
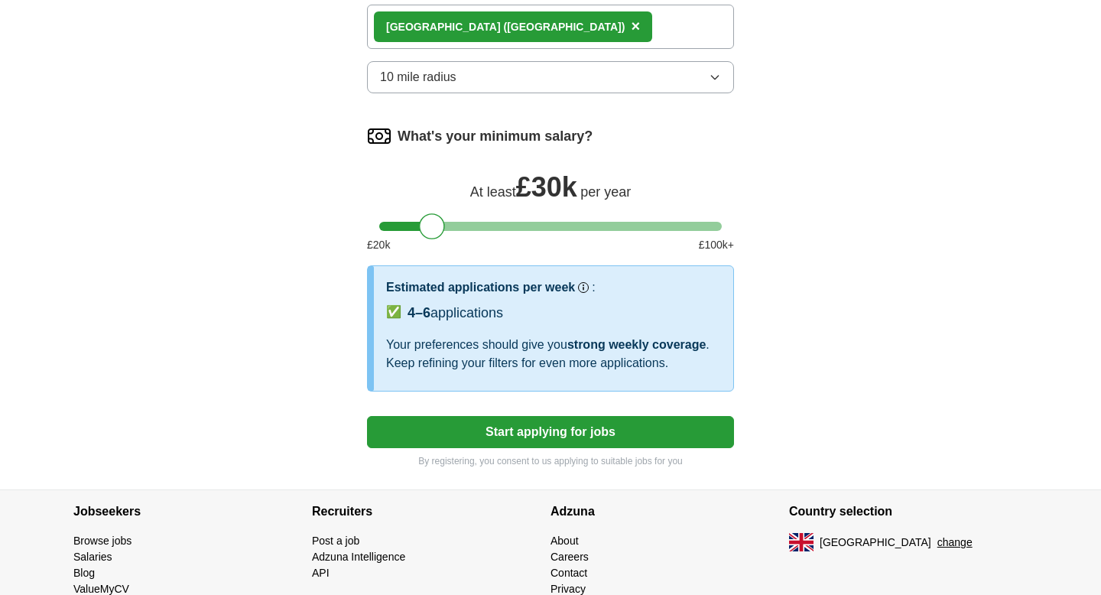
scroll to position [1343, 0]
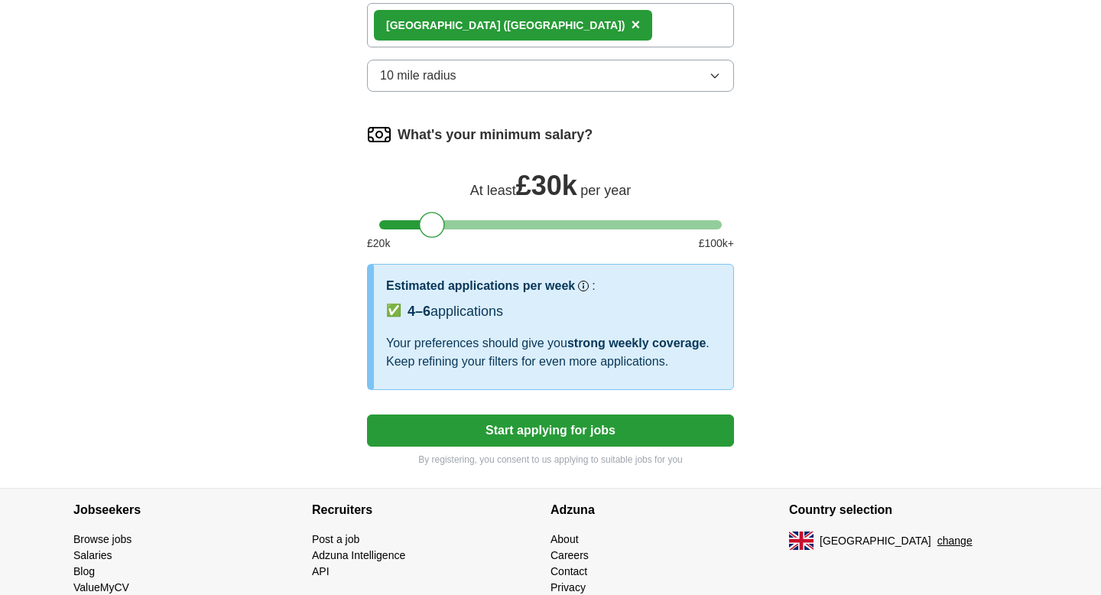
click at [523, 439] on button "Start applying for jobs" at bounding box center [550, 430] width 367 height 32
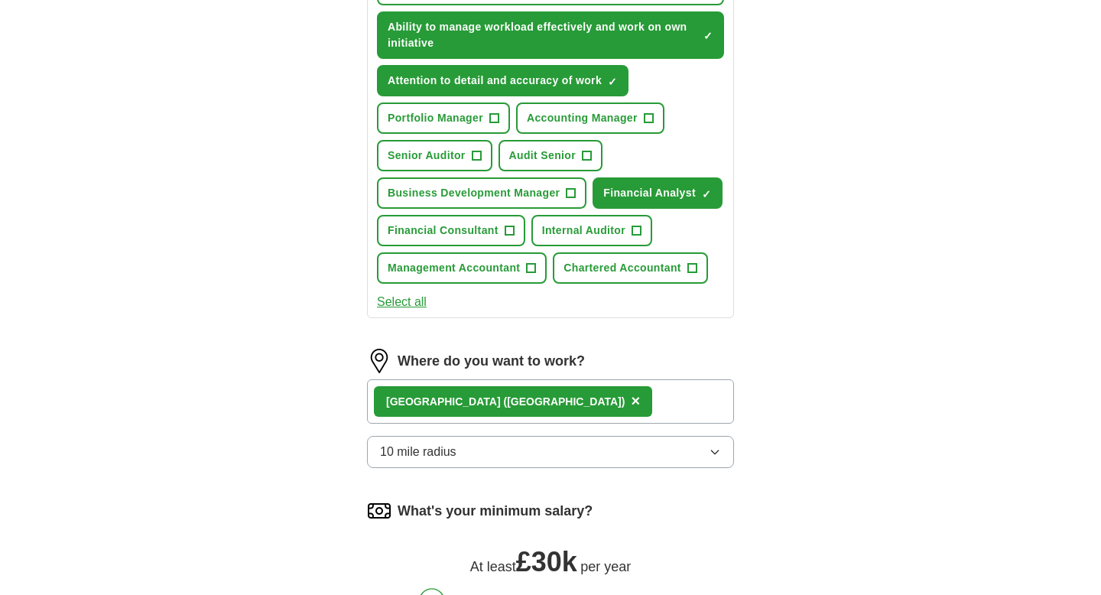
select select "**"
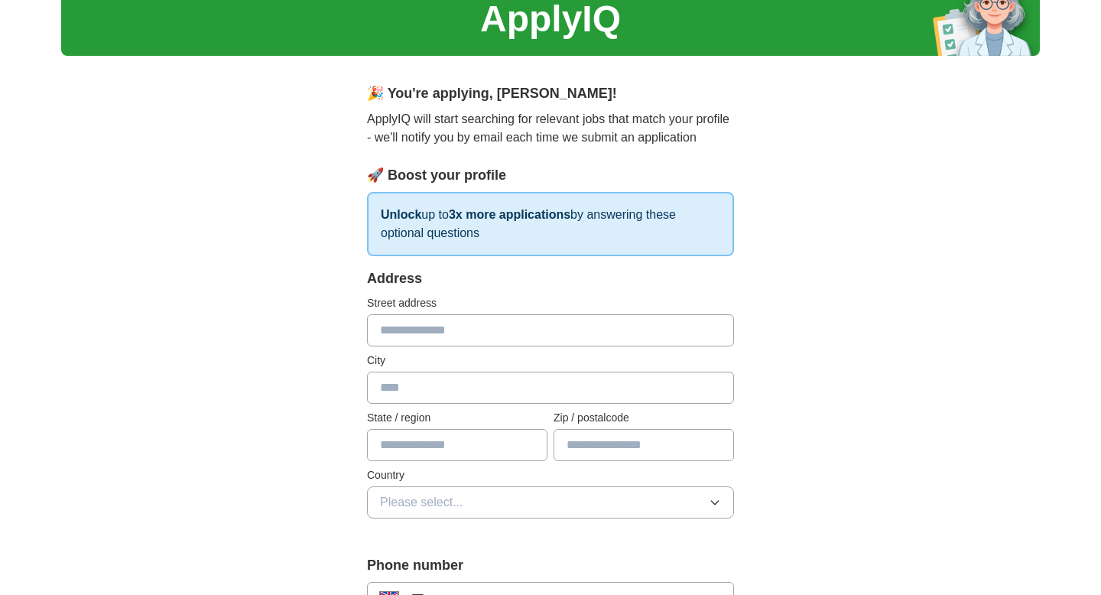
scroll to position [67, 0]
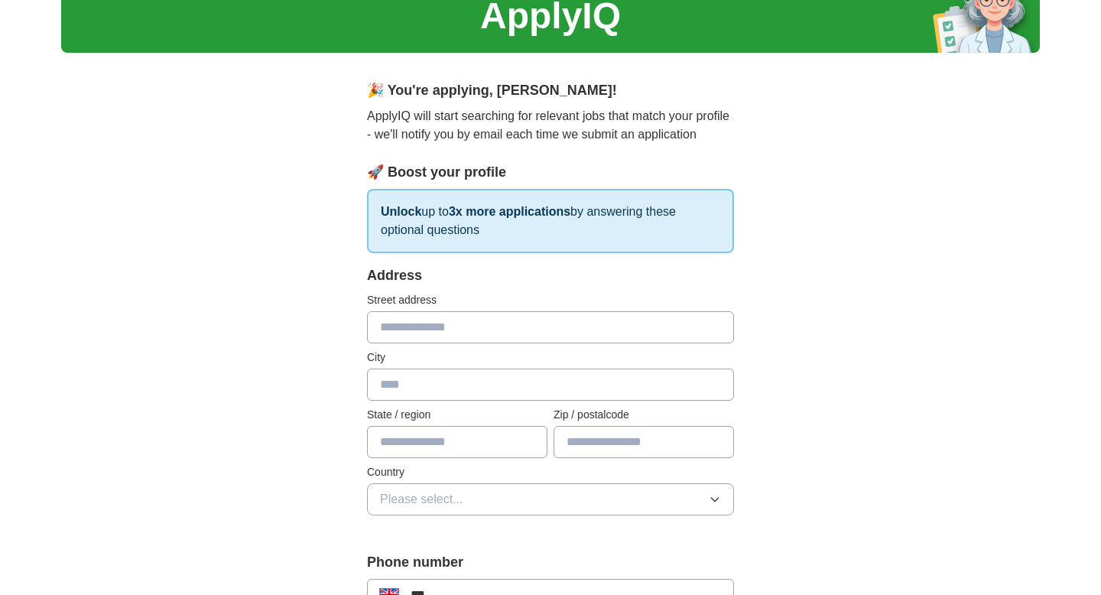
click at [502, 336] on input "text" at bounding box center [550, 327] width 367 height 32
type input "**********"
click at [492, 375] on input "text" at bounding box center [550, 385] width 367 height 32
type input "******"
click at [493, 442] on input "text" at bounding box center [457, 442] width 180 height 32
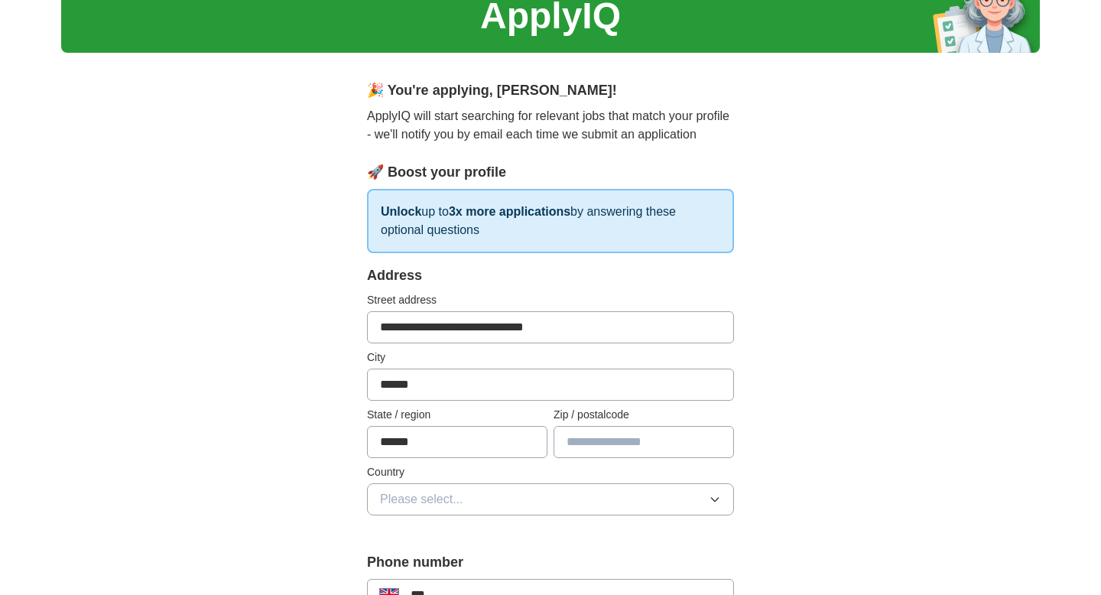
type input "******"
click at [599, 444] on input "text" at bounding box center [644, 442] width 180 height 32
type input "********"
click at [597, 499] on button "Please select..." at bounding box center [550, 499] width 367 height 32
click at [485, 537] on div "[GEOGRAPHIC_DATA]" at bounding box center [550, 534] width 341 height 18
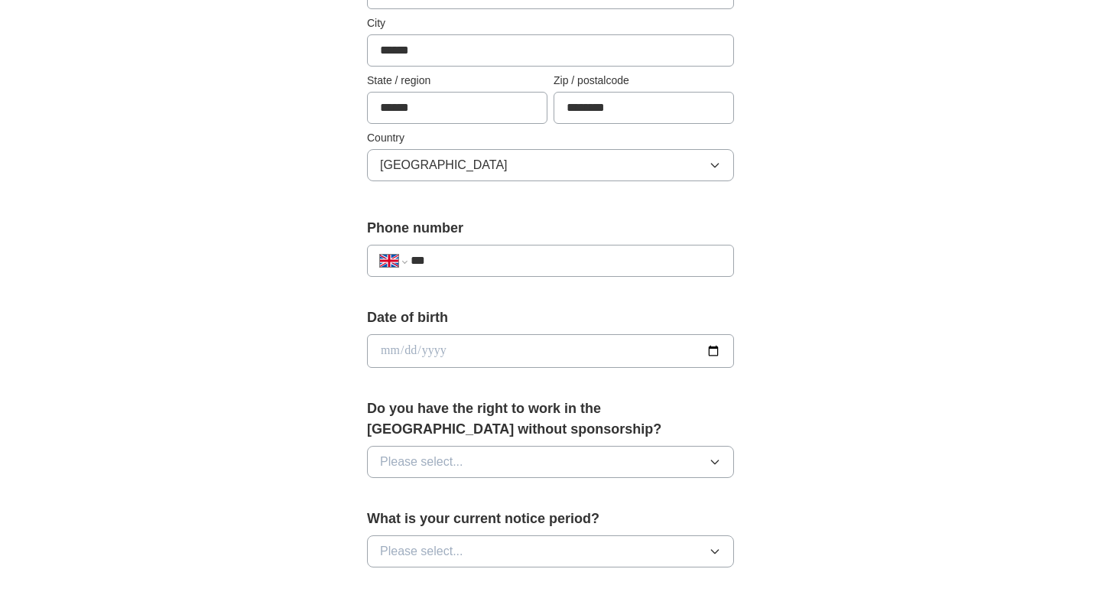
scroll to position [404, 0]
click at [489, 262] on input "***" at bounding box center [566, 258] width 310 height 18
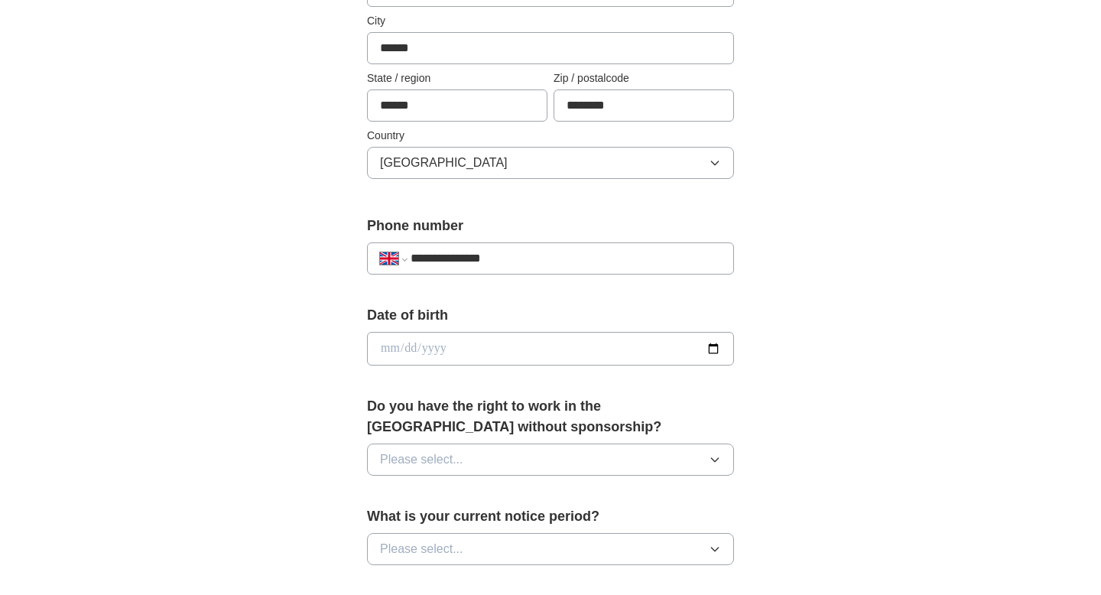
type input "**********"
click at [495, 321] on label "Date of birth" at bounding box center [550, 315] width 367 height 21
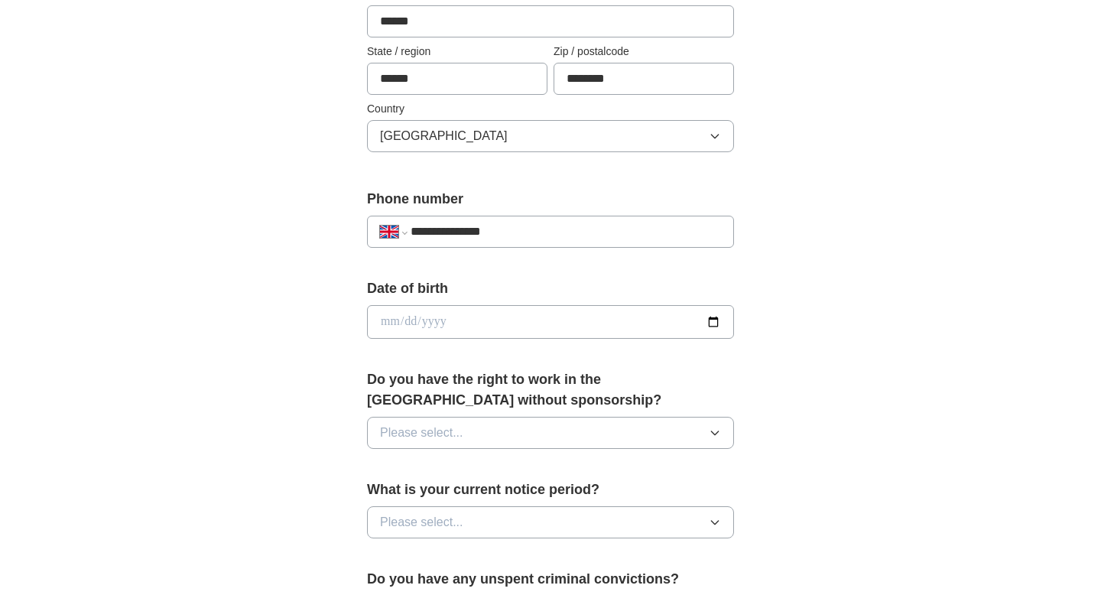
scroll to position [434, 0]
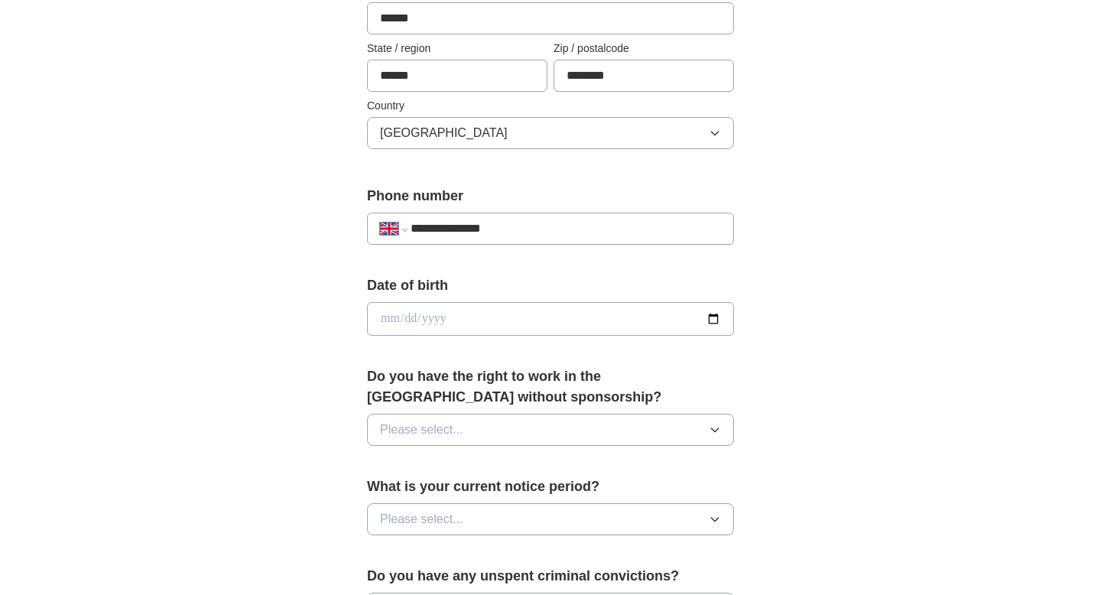
click at [715, 323] on input "date" at bounding box center [550, 319] width 367 height 34
type input "**********"
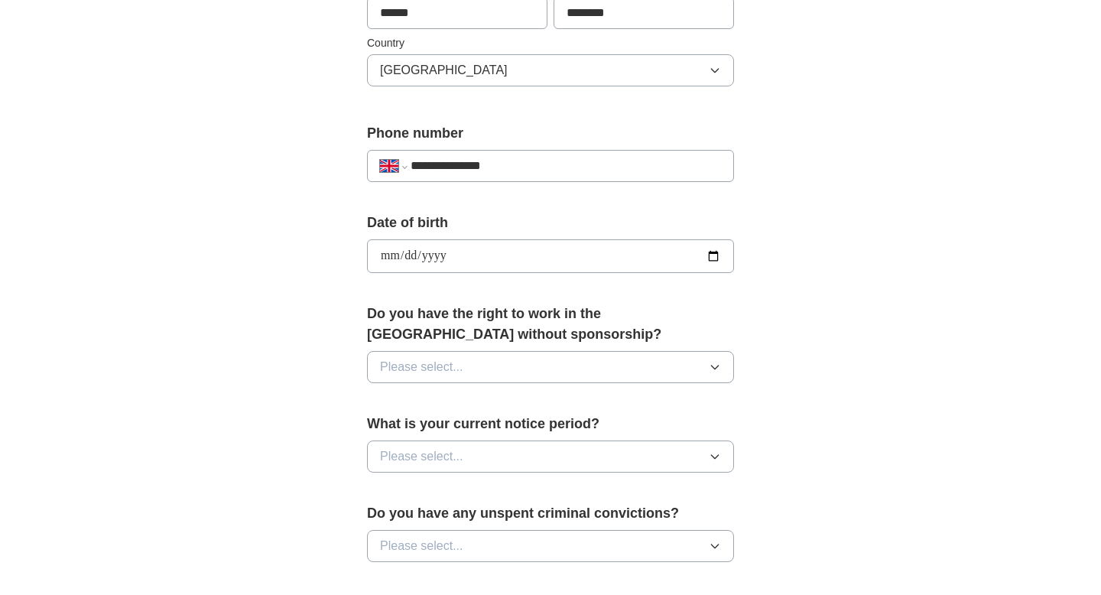
scroll to position [500, 0]
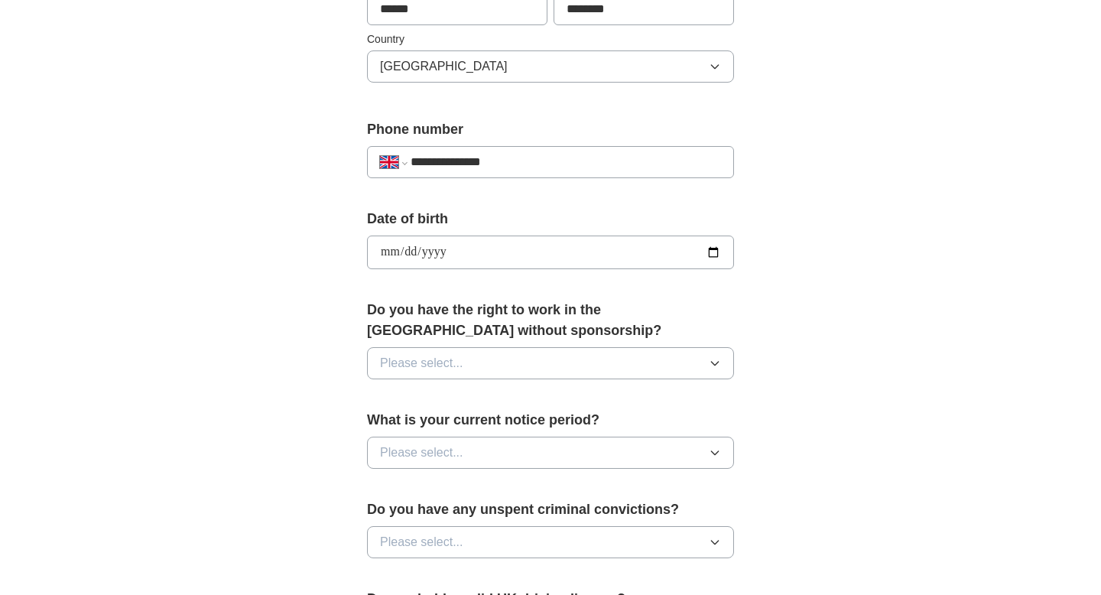
click at [570, 359] on button "Please select..." at bounding box center [550, 363] width 367 height 32
click at [461, 402] on div "Yes" at bounding box center [550, 398] width 341 height 18
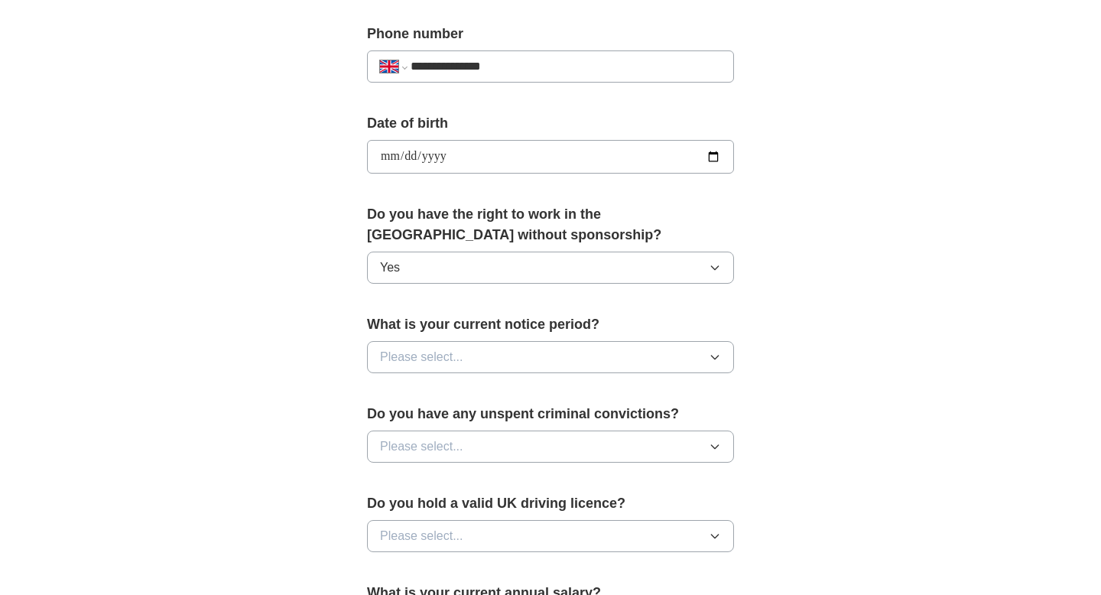
scroll to position [599, 0]
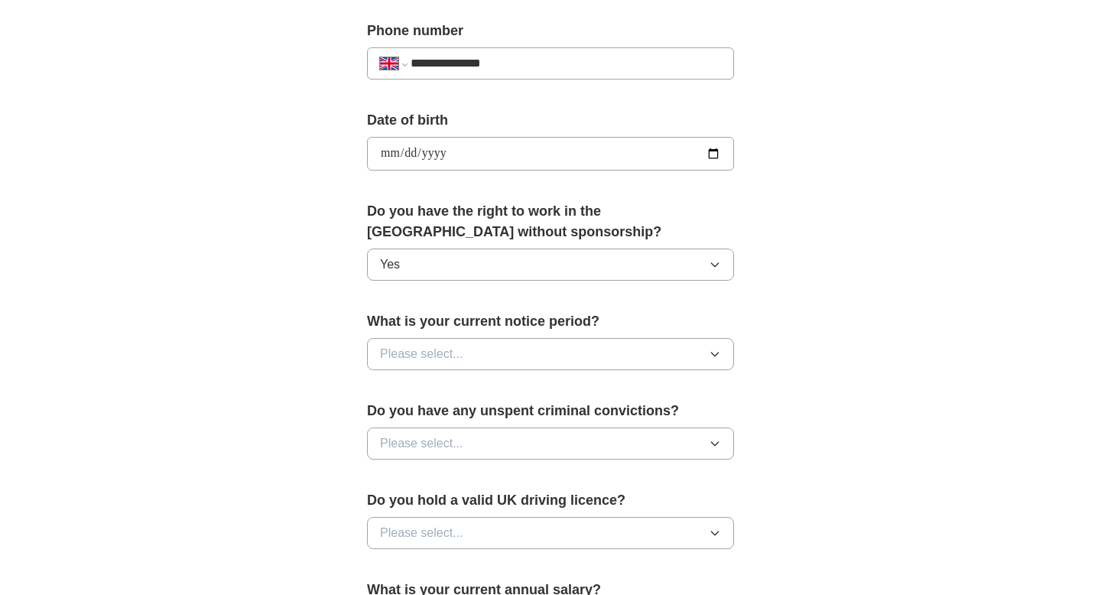
click at [488, 352] on button "Please select..." at bounding box center [550, 354] width 367 height 32
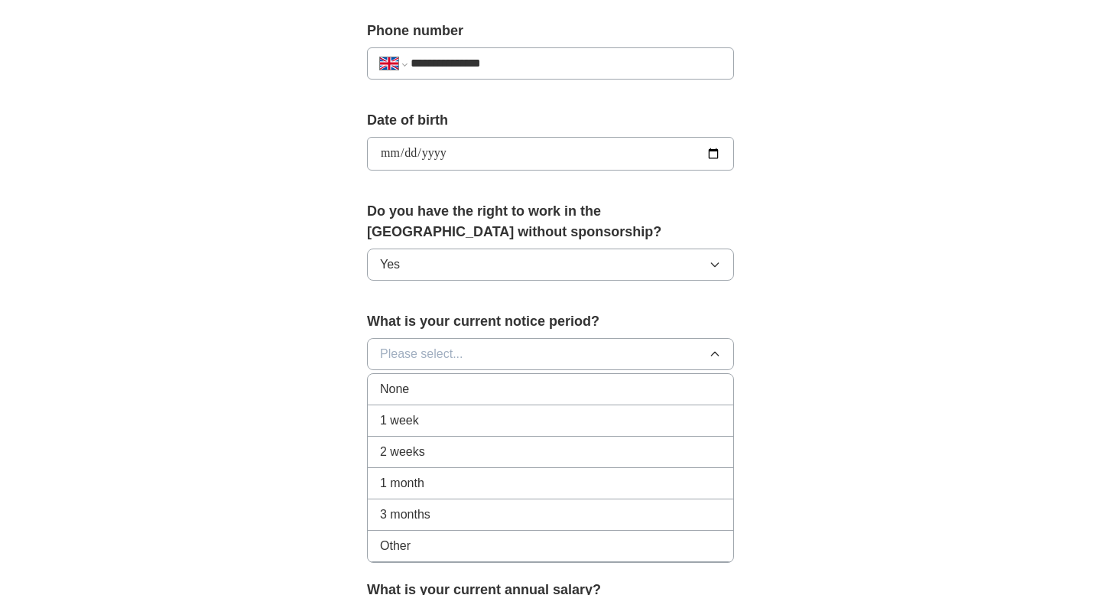
click at [407, 452] on span "2 weeks" at bounding box center [402, 452] width 45 height 18
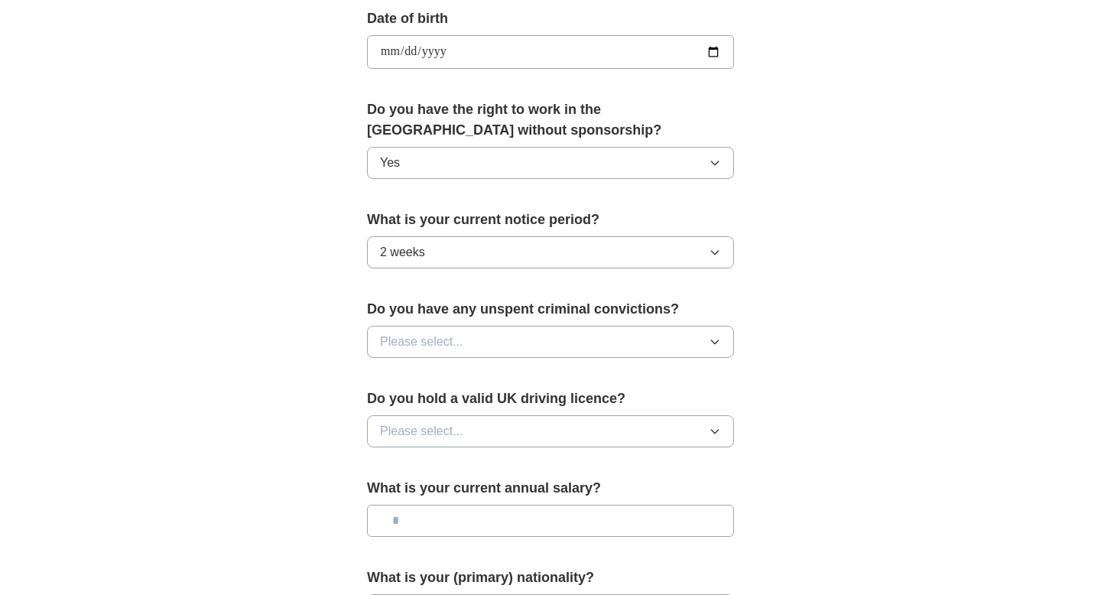
scroll to position [709, 0]
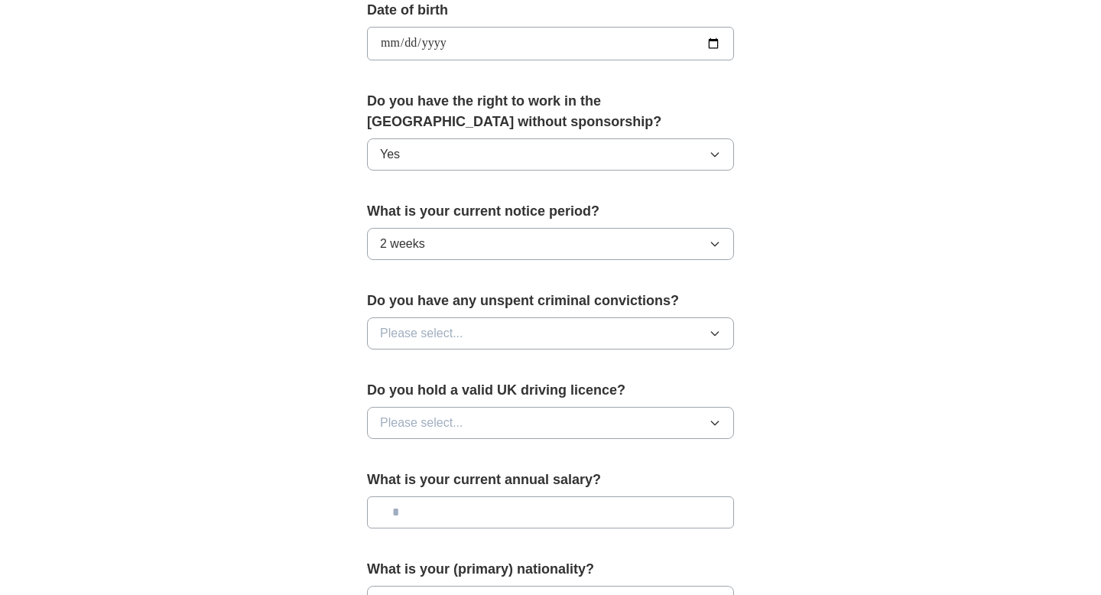
click at [483, 333] on button "Please select..." at bounding box center [550, 333] width 367 height 32
click at [429, 392] on div "No" at bounding box center [550, 400] width 341 height 18
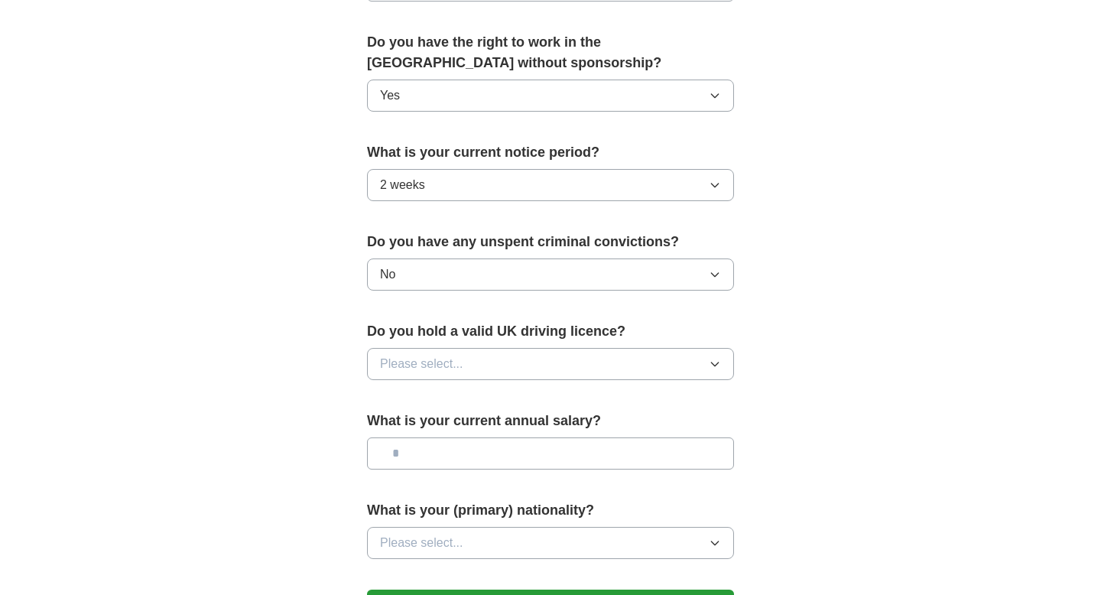
scroll to position [769, 0]
click at [483, 359] on button "Please select..." at bounding box center [550, 362] width 367 height 32
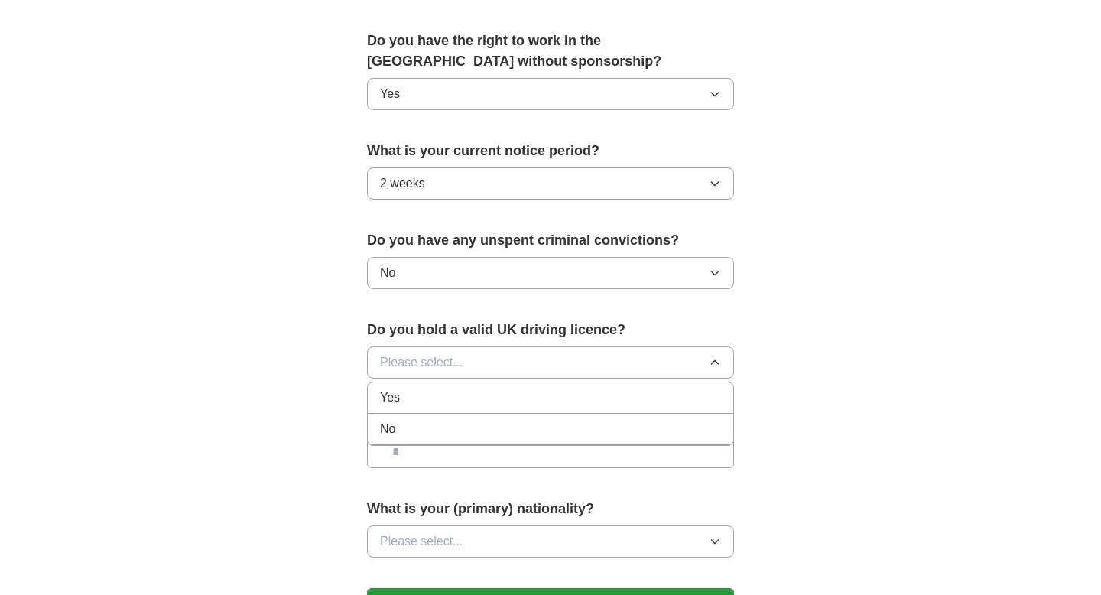
click at [431, 427] on div "No" at bounding box center [550, 429] width 341 height 18
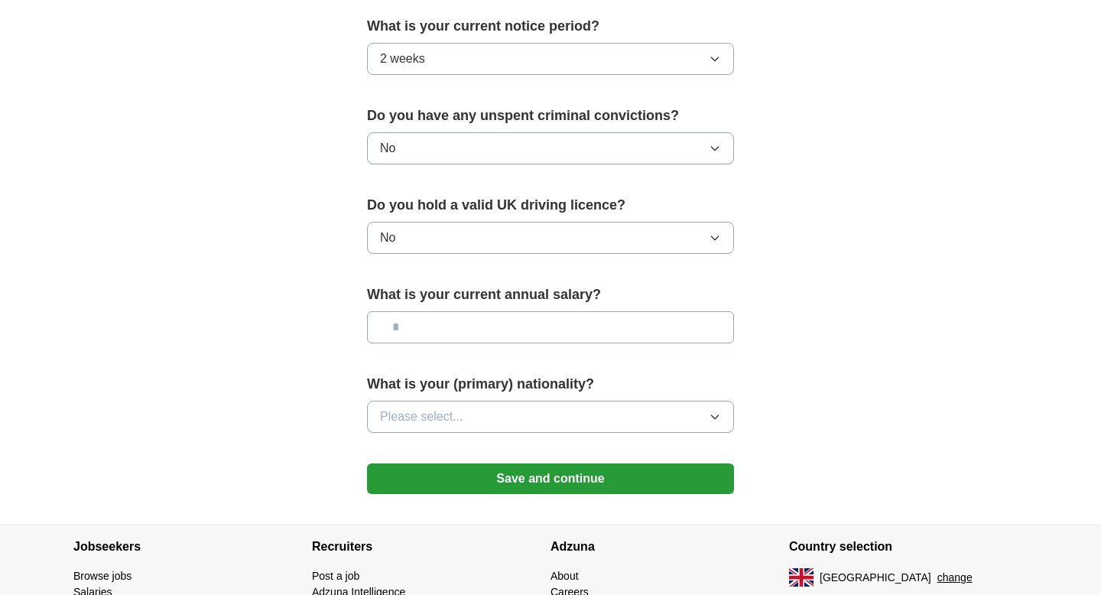
scroll to position [889, 0]
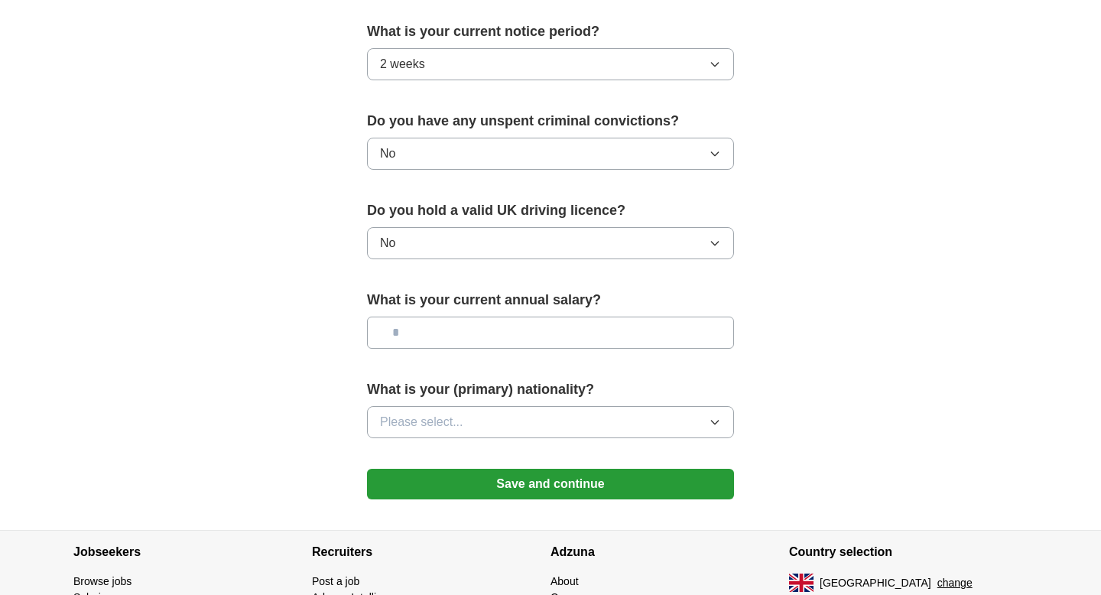
click at [486, 247] on button "No" at bounding box center [550, 243] width 367 height 32
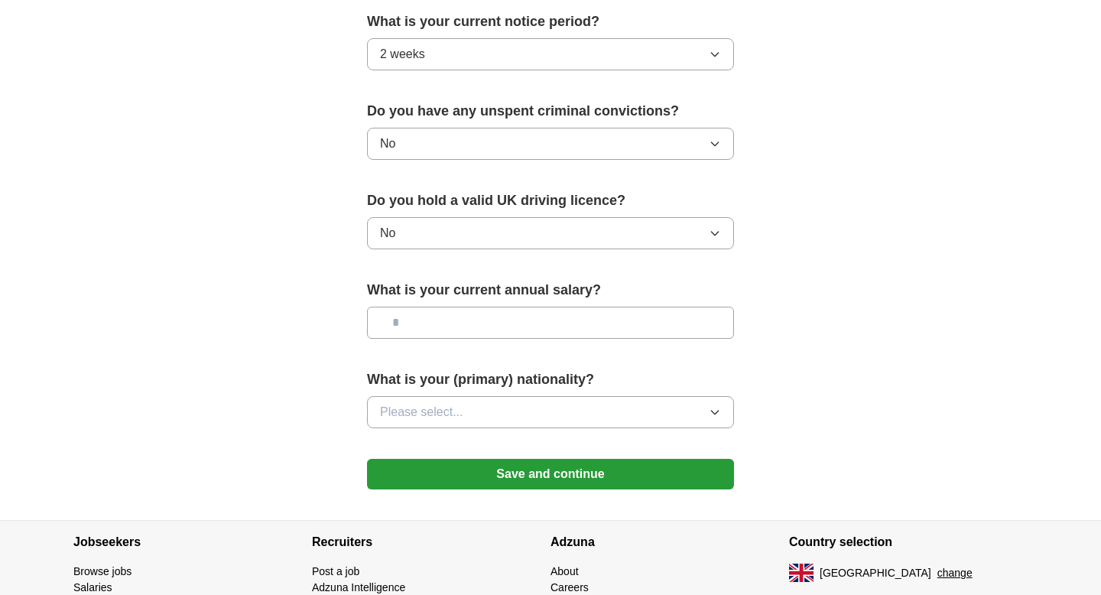
scroll to position [867, 0]
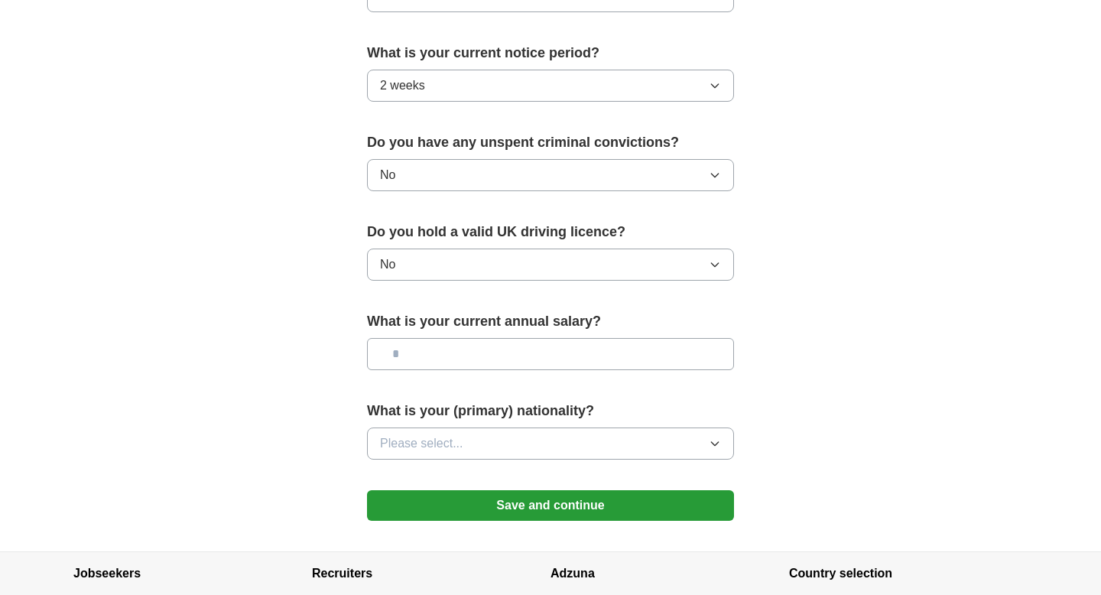
click at [461, 362] on input "text" at bounding box center [550, 354] width 367 height 32
type input "*******"
click at [474, 438] on button "Please select..." at bounding box center [550, 443] width 367 height 32
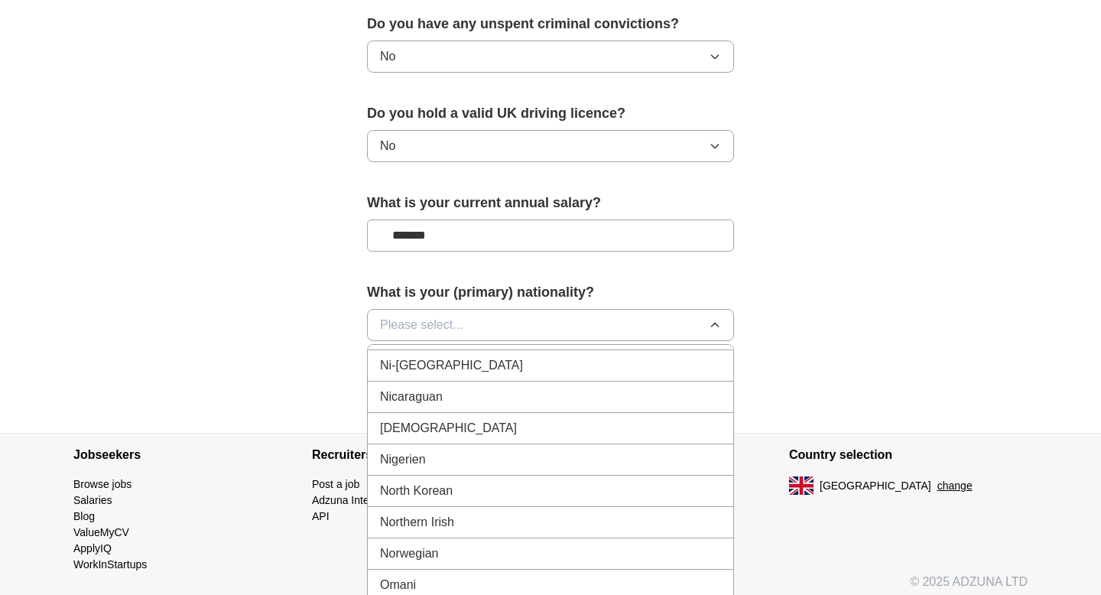
scroll to position [3964, 0]
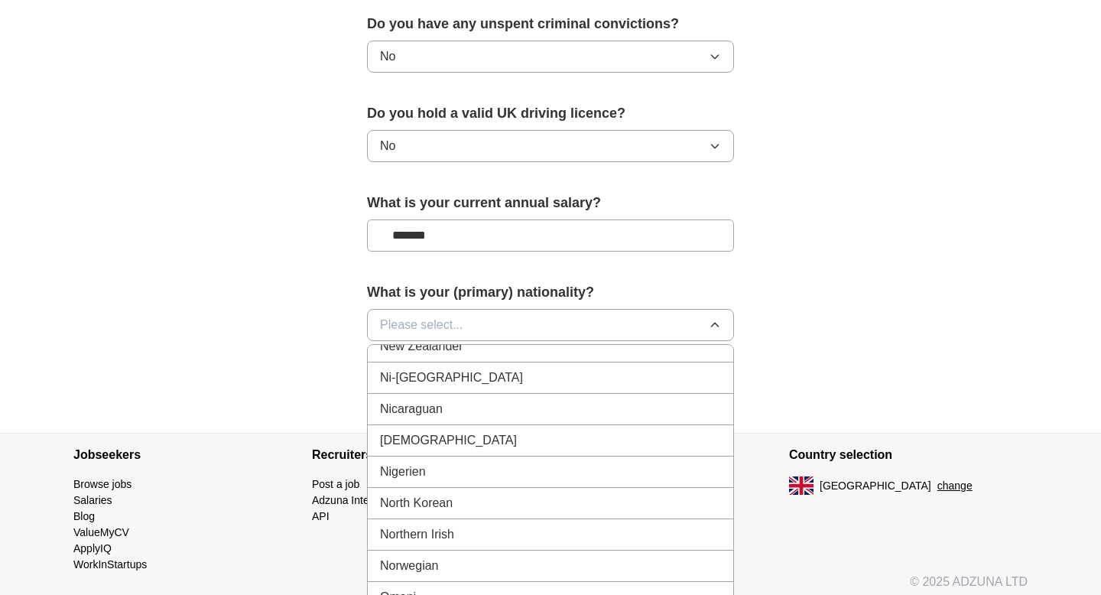
click at [405, 446] on span "[DEMOGRAPHIC_DATA]" at bounding box center [448, 440] width 137 height 18
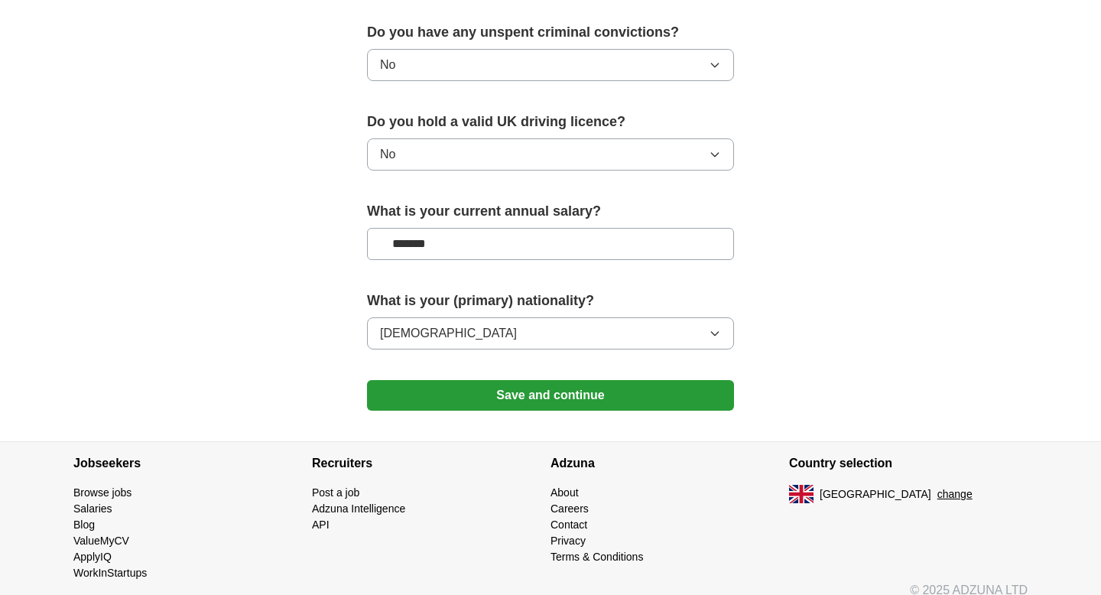
scroll to position [994, 0]
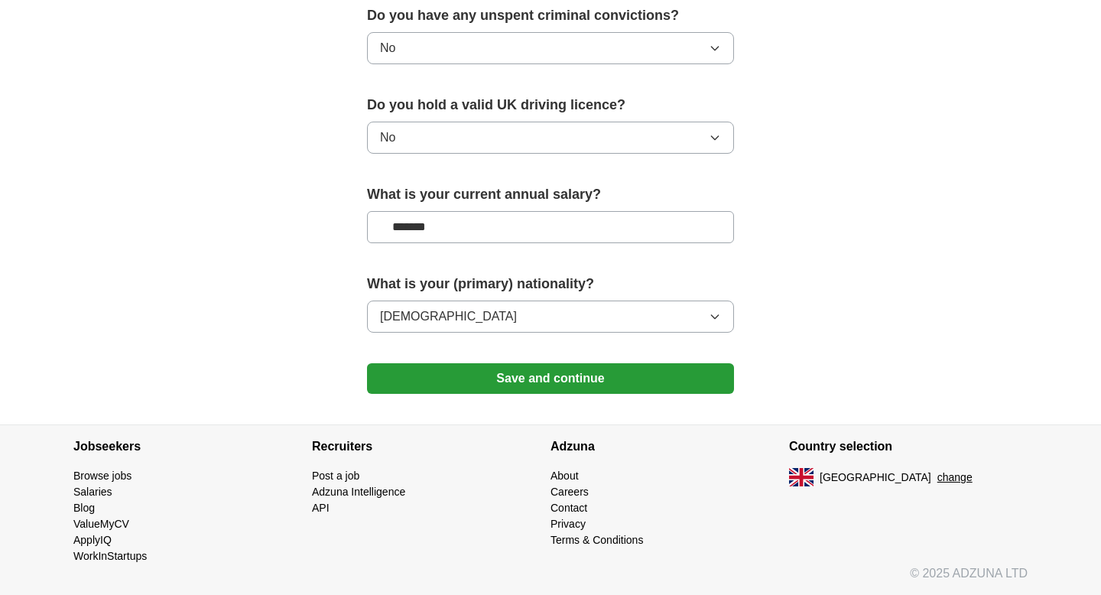
click at [531, 382] on button "Save and continue" at bounding box center [550, 378] width 367 height 31
